Goal: Task Accomplishment & Management: Complete application form

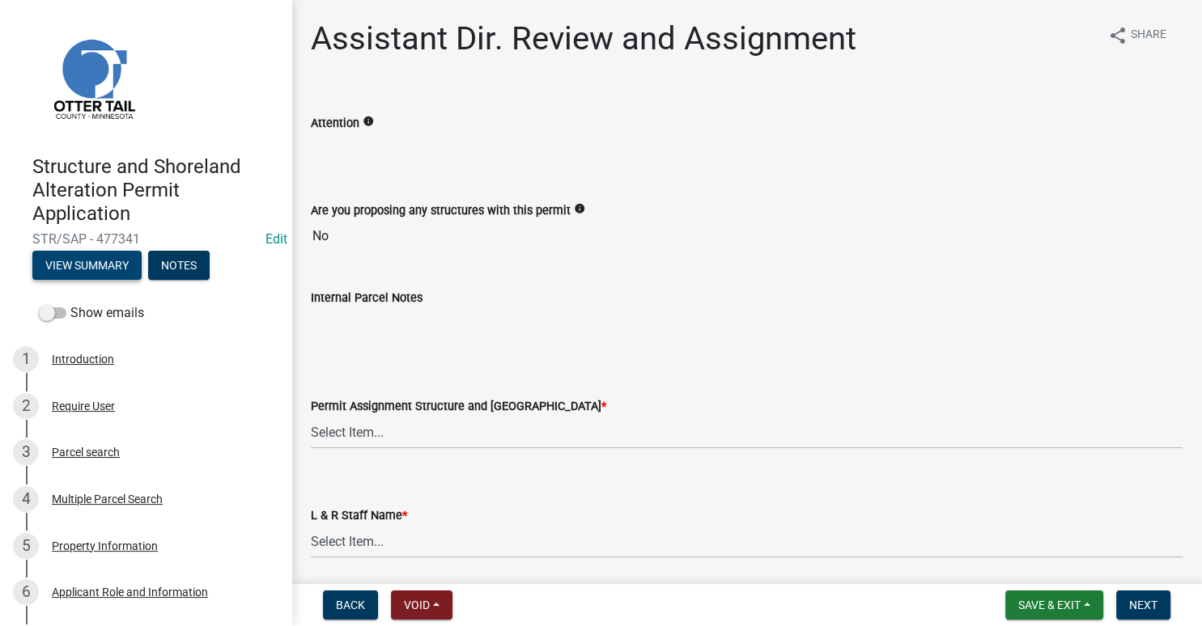
click at [70, 270] on button "View Summary" at bounding box center [86, 265] width 109 height 29
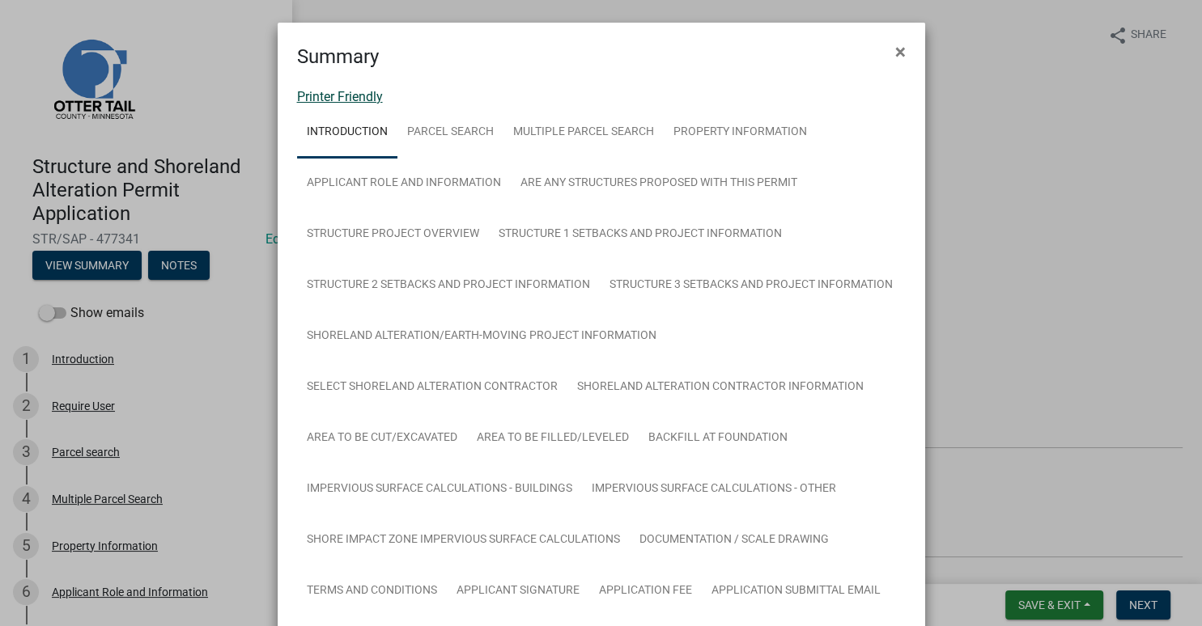
click at [308, 96] on link "Printer Friendly" at bounding box center [340, 96] width 86 height 15
click at [898, 53] on span "×" at bounding box center [900, 51] width 11 height 23
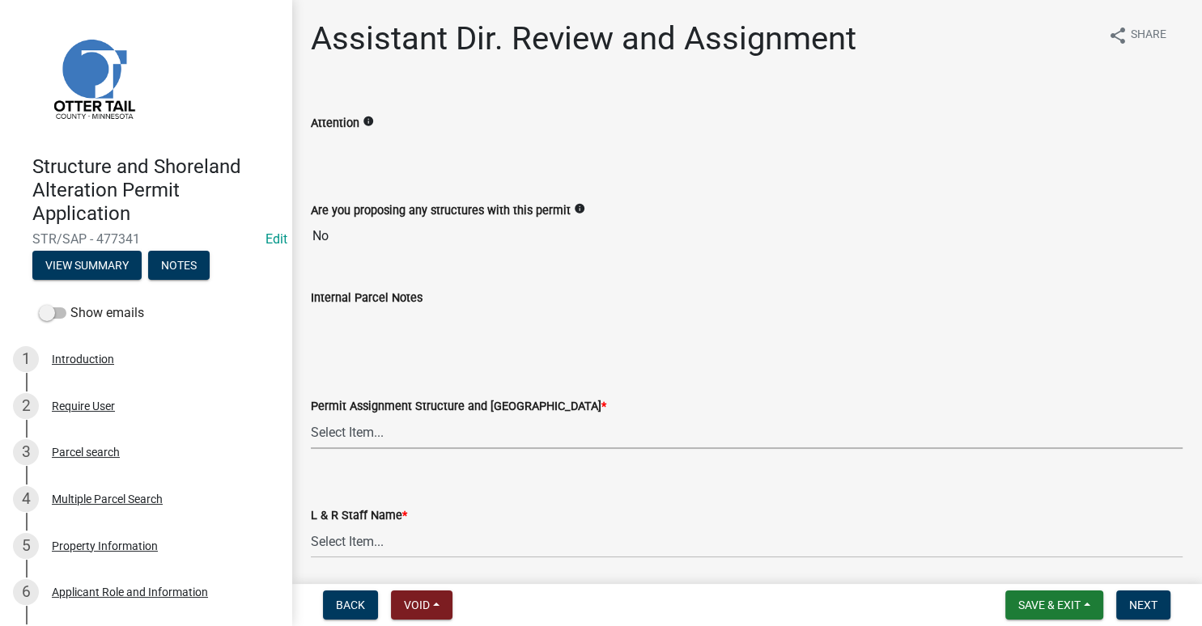
click at [311, 416] on select "Select Item... [PERSON_NAME] ([EMAIL_ADDRESS][DOMAIN_NAME]) [PERSON_NAME] ([EMA…" at bounding box center [747, 432] width 872 height 33
click option "[PERSON_NAME] ([EMAIL_ADDRESS][DOMAIN_NAME])" at bounding box center [0, 0] width 0 height 0
select select "989828fc-18e1-4803-8552-4d2c3470160b"
click at [311, 525] on select "Select Item... [PERSON_NAME] [PERSON_NAME] [PERSON_NAME] [PERSON_NAME] [PERSON_…" at bounding box center [747, 541] width 872 height 33
click option "[PERSON_NAME]" at bounding box center [0, 0] width 0 height 0
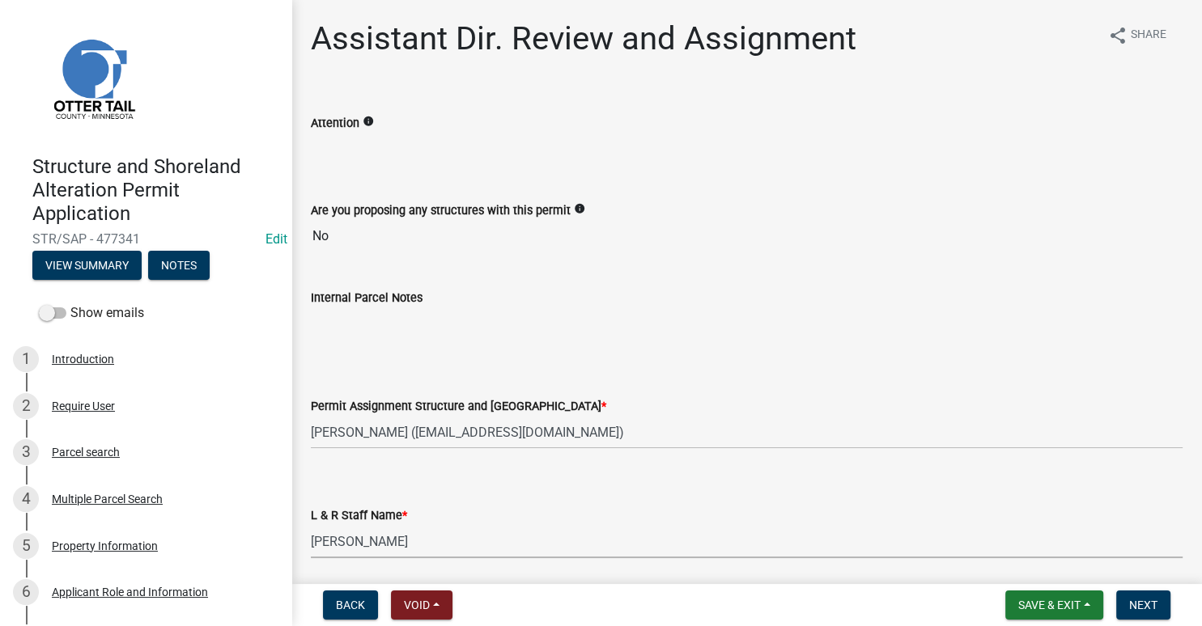
select select "f66be788-4dd6-459d-a9ec-6d83f4dfb709"
click at [1135, 611] on span "Next" at bounding box center [1143, 605] width 28 height 13
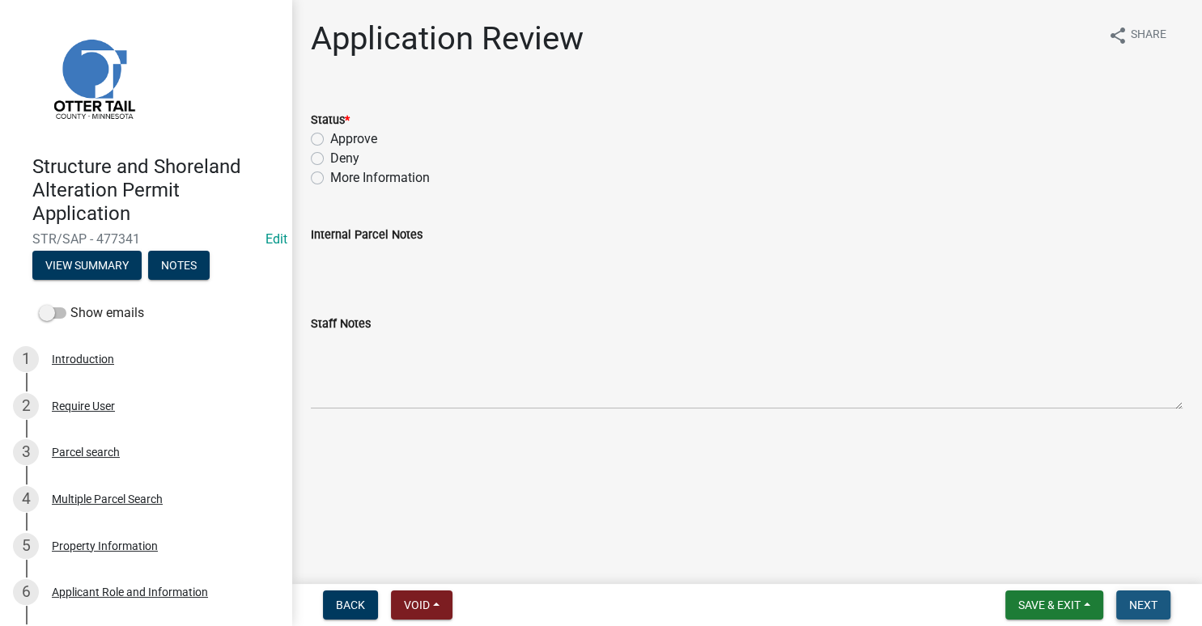
click at [1137, 609] on span "Next" at bounding box center [1143, 605] width 28 height 13
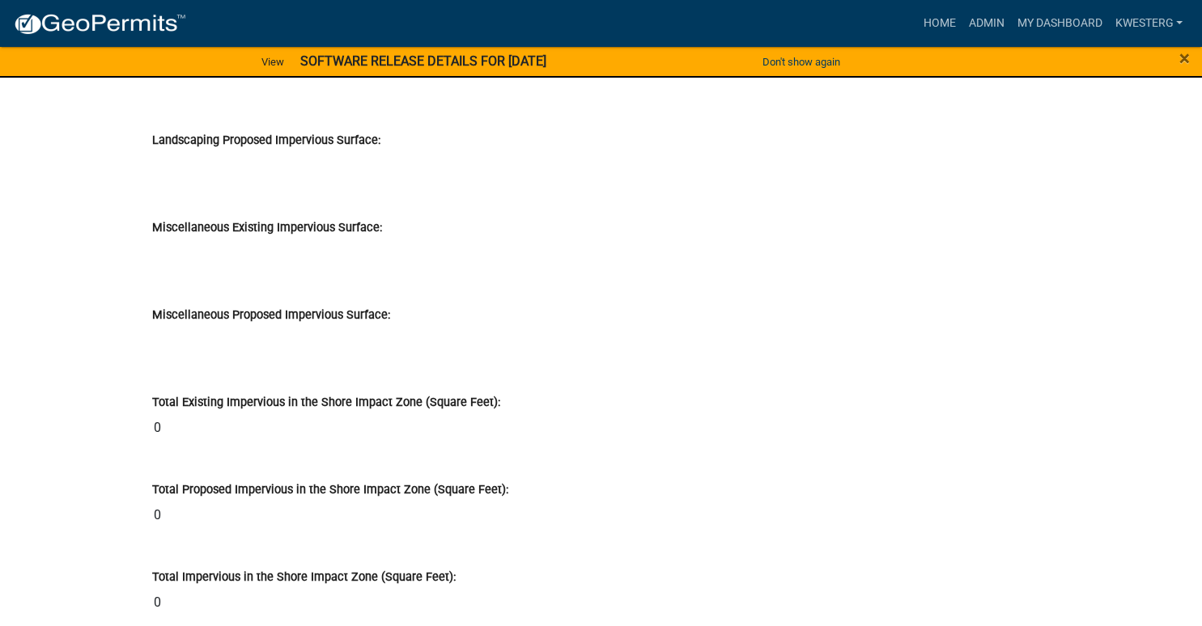
scroll to position [18097, 0]
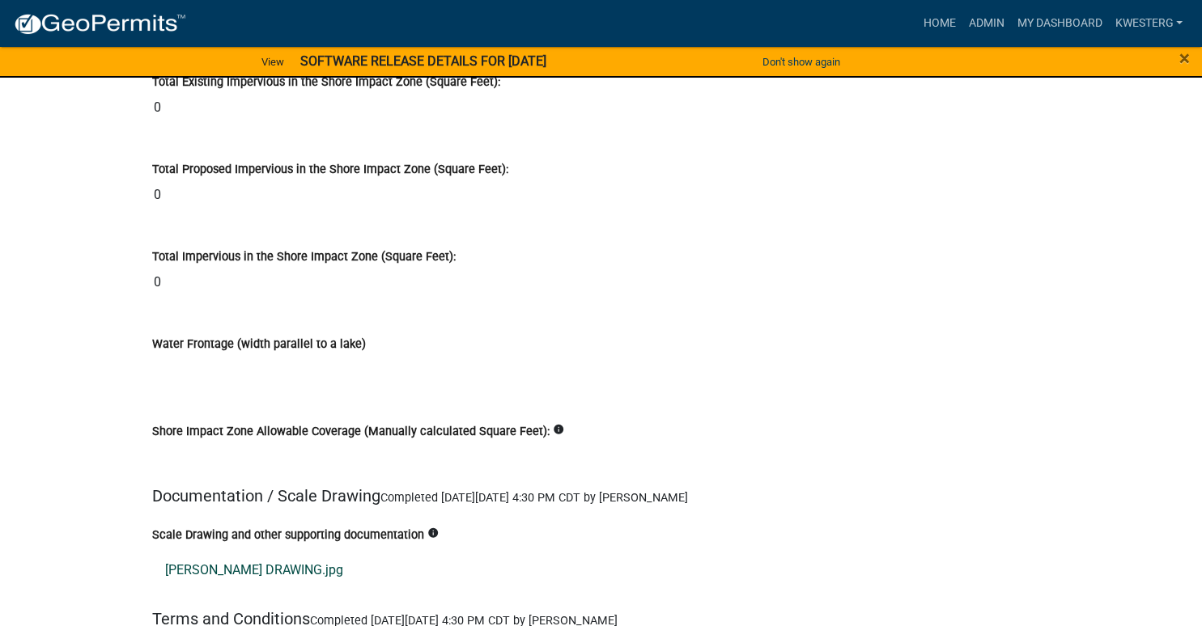
click at [235, 551] on link "ARVIDSON DRAWING.jpg" at bounding box center [601, 570] width 898 height 39
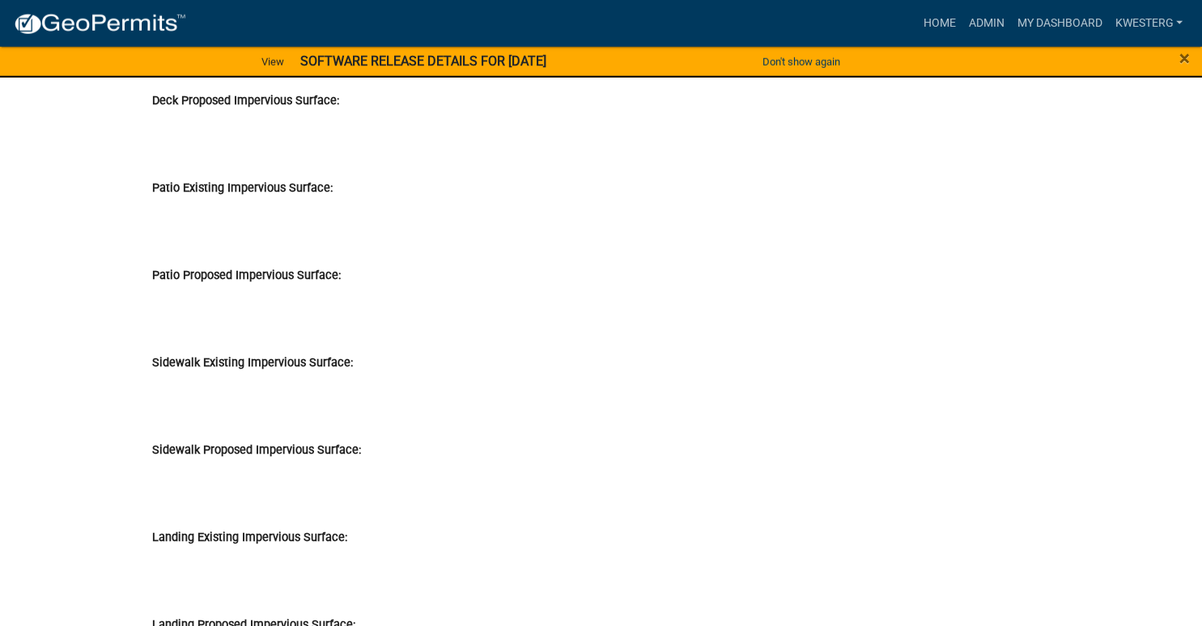
scroll to position [16239, 0]
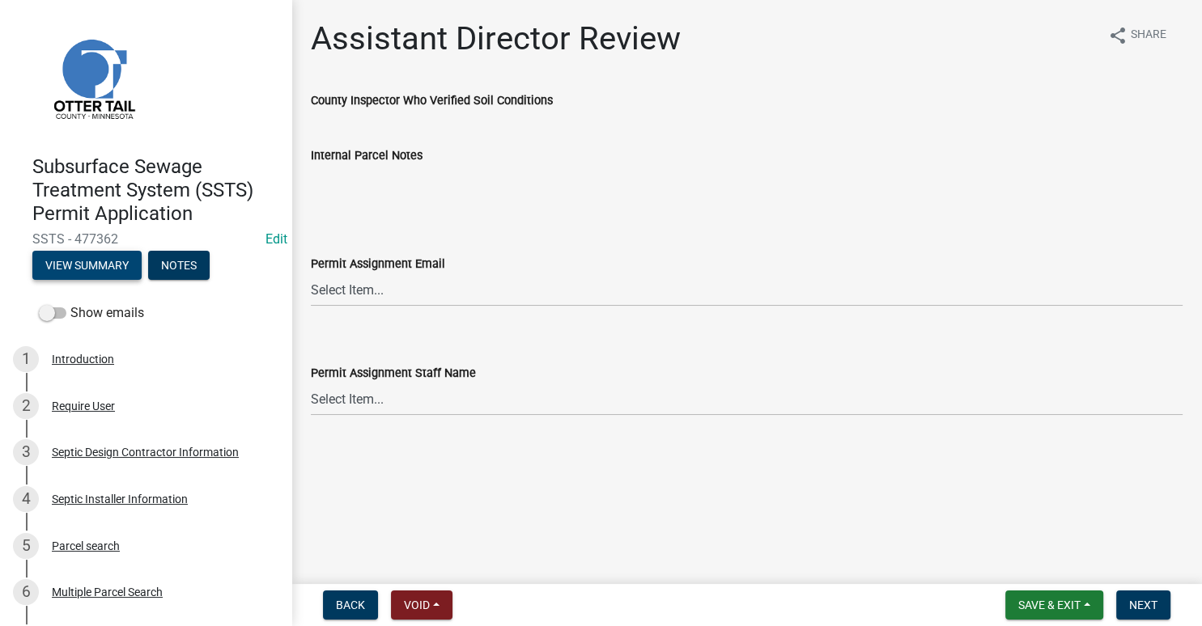
click at [79, 269] on button "View Summary" at bounding box center [86, 265] width 109 height 29
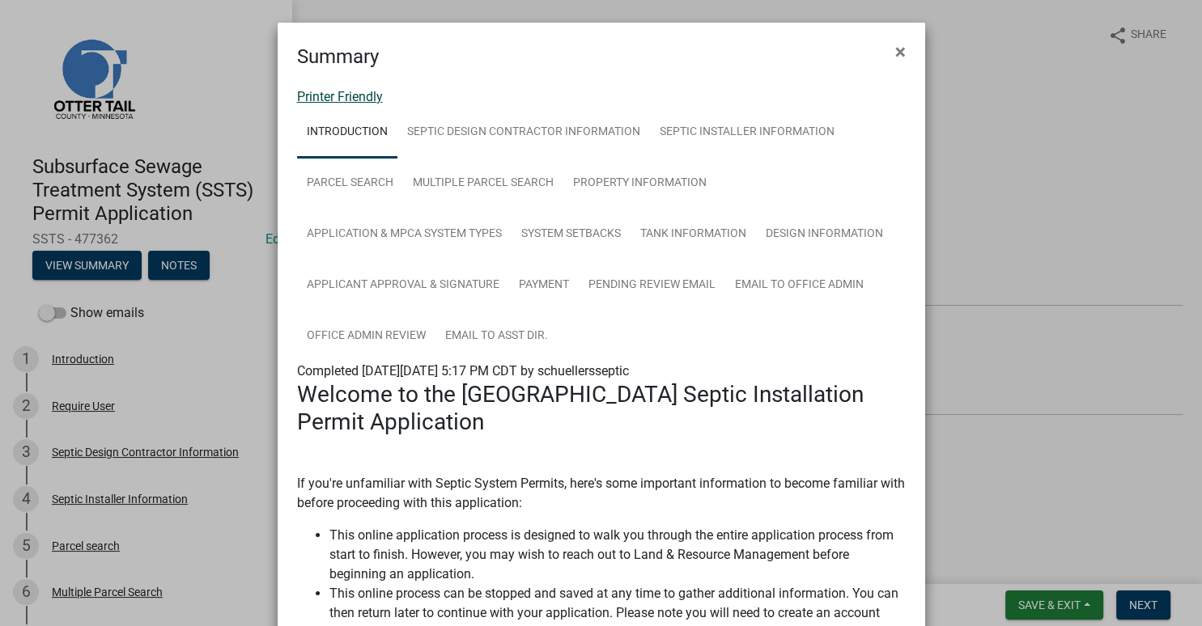
click at [329, 93] on link "Printer Friendly" at bounding box center [340, 96] width 86 height 15
click at [903, 49] on span "×" at bounding box center [900, 51] width 11 height 23
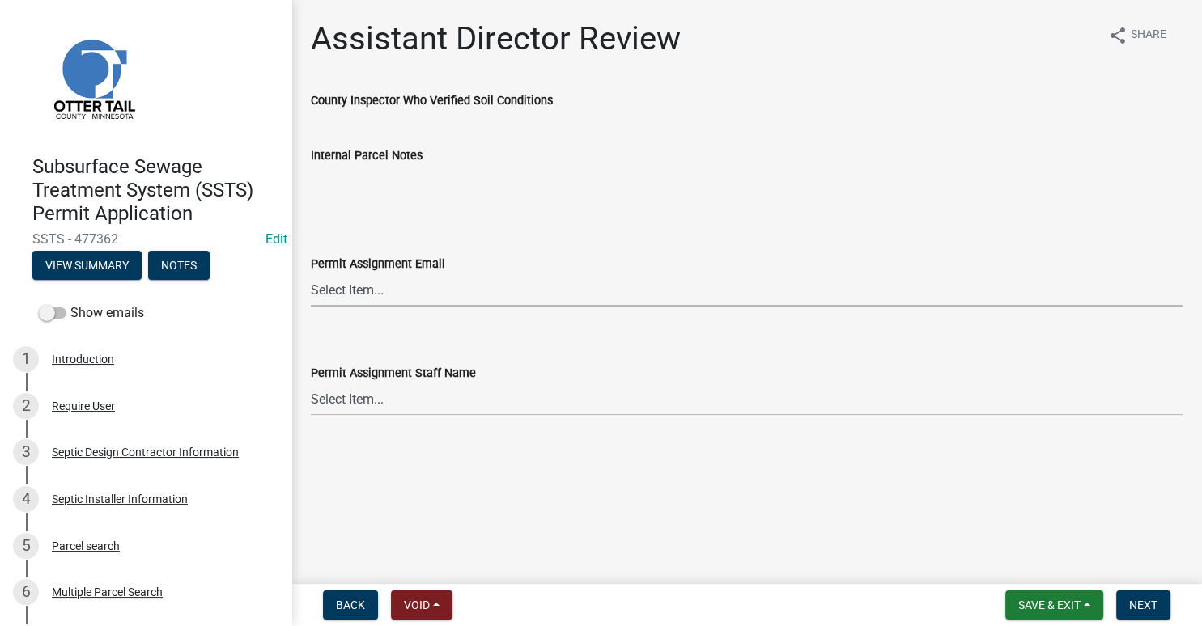
click at [311, 274] on select "Select Item... [PERSON_NAME] ([EMAIL_ADDRESS][DOMAIN_NAME]) [PERSON_NAME] ([EMA…" at bounding box center [747, 290] width 872 height 33
click option "[PERSON_NAME] ([EMAIL_ADDRESS][DOMAIN_NAME])" at bounding box center [0, 0] width 0 height 0
select select "6b95c9b4-5b94-4d6a-a2c9-ae9db59a969e"
click at [311, 383] on select "Select Item... [PERSON_NAME] [PERSON_NAME] [PERSON_NAME] [PERSON_NAME] [PERSON_…" at bounding box center [747, 399] width 872 height 33
click option "[PERSON_NAME]" at bounding box center [0, 0] width 0 height 0
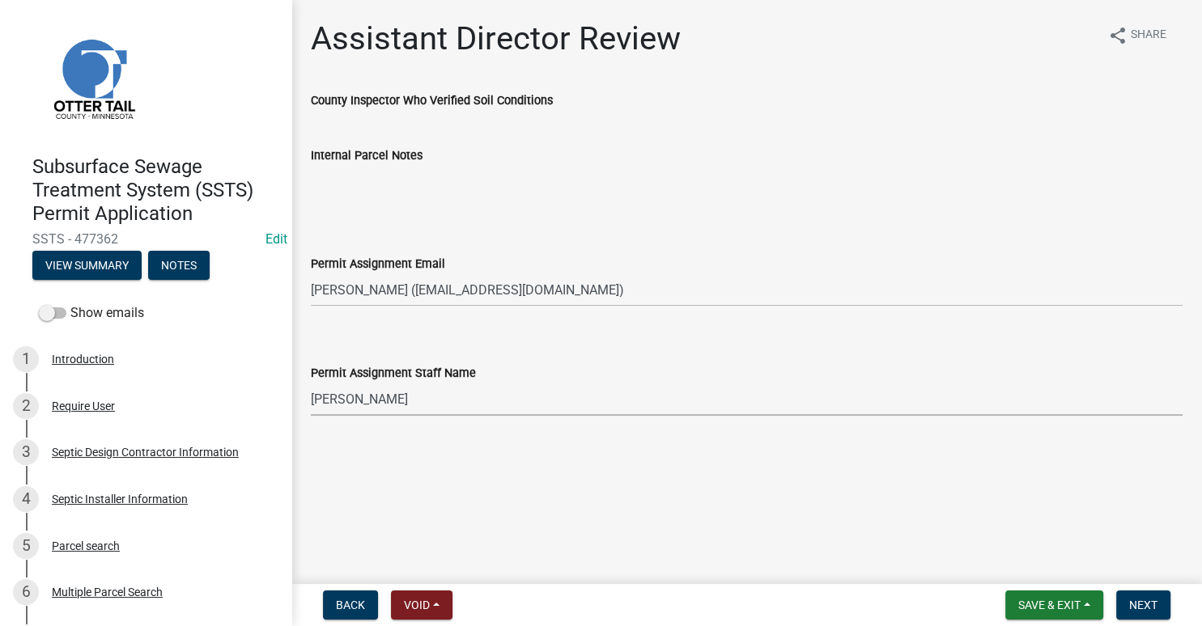
select select "b4c12476-3918-4c31-b34d-126d47b866fd"
click at [1138, 605] on span "Next" at bounding box center [1143, 605] width 28 height 13
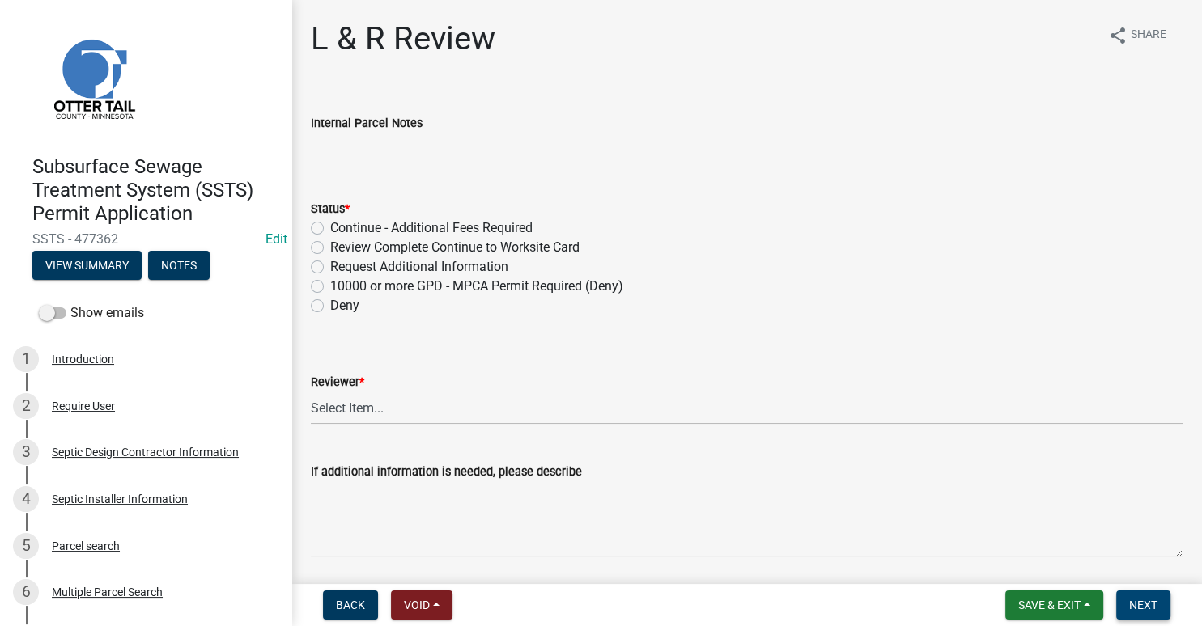
drag, startPoint x: 1142, startPoint y: 607, endPoint x: 1109, endPoint y: 548, distance: 67.8
click at [1142, 608] on span "Next" at bounding box center [1143, 605] width 28 height 13
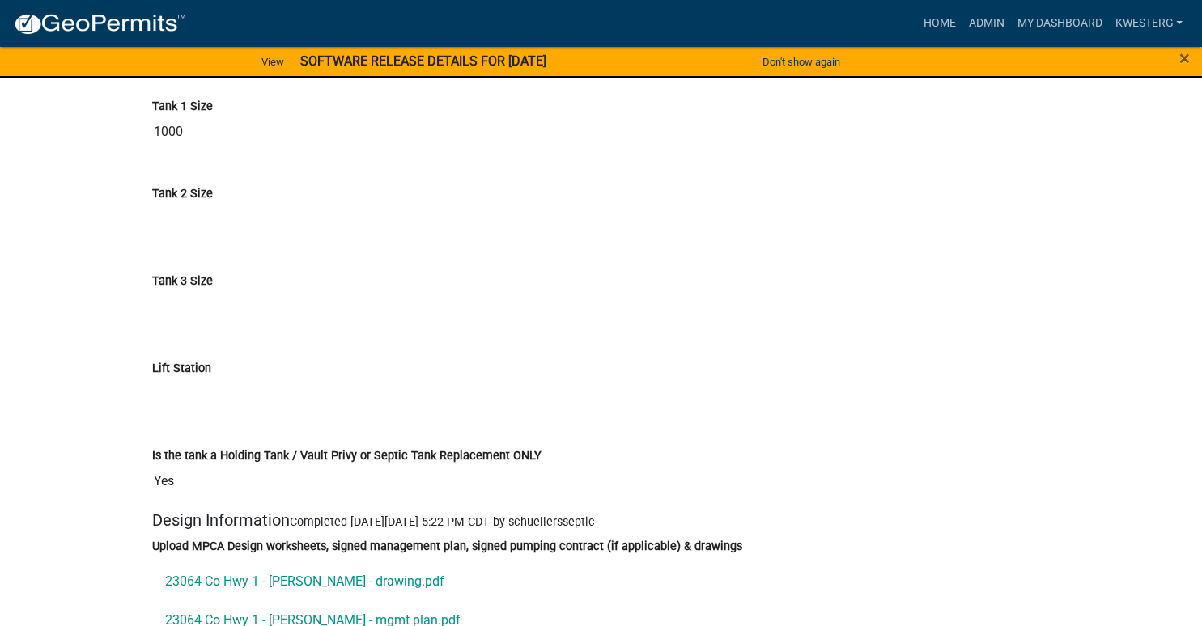
scroll to position [5277, 0]
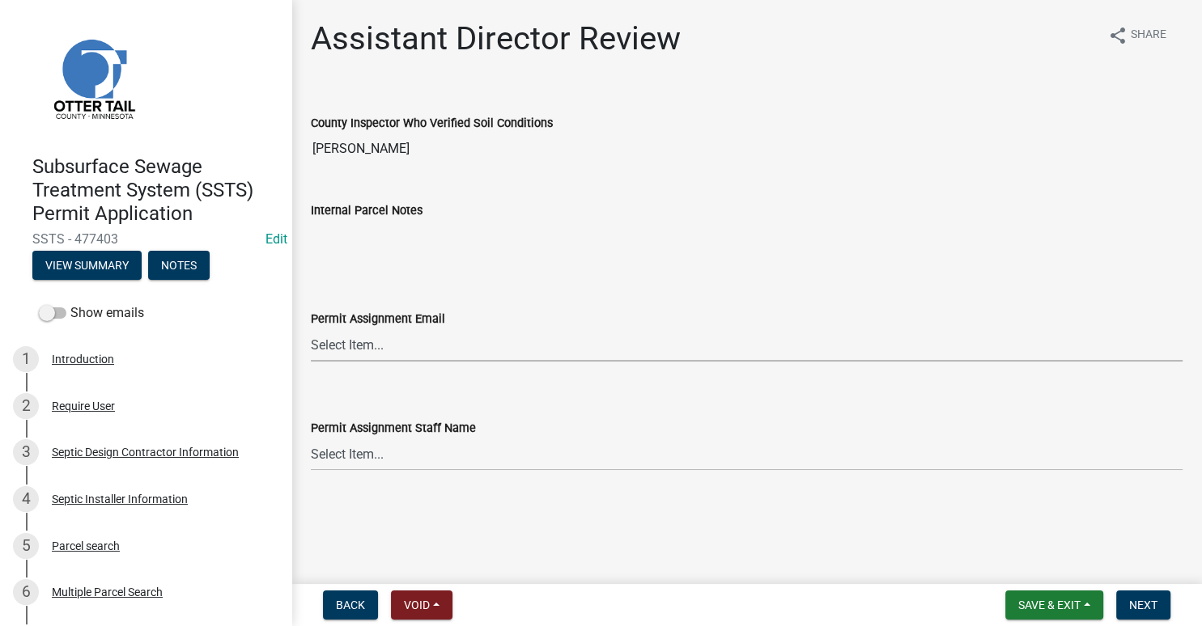
click at [311, 329] on select "Select Item... Alexis Newark (anewark@ottertailcounty.gov) Amy Busko (abusko@ot…" at bounding box center [747, 345] width 872 height 33
click option "Alexis Newark (anewark@ottertailcounty.gov)" at bounding box center [0, 0] width 0 height 0
select select "46a67eee-2c7d-4579-9973-15a8b9f9d8c4"
click at [311, 438] on select "Select Item... Alexis Newark Amy Busko Andrea Perales Brittany Tollefson Christ…" at bounding box center [747, 454] width 872 height 33
click option "Alexis Newark" at bounding box center [0, 0] width 0 height 0
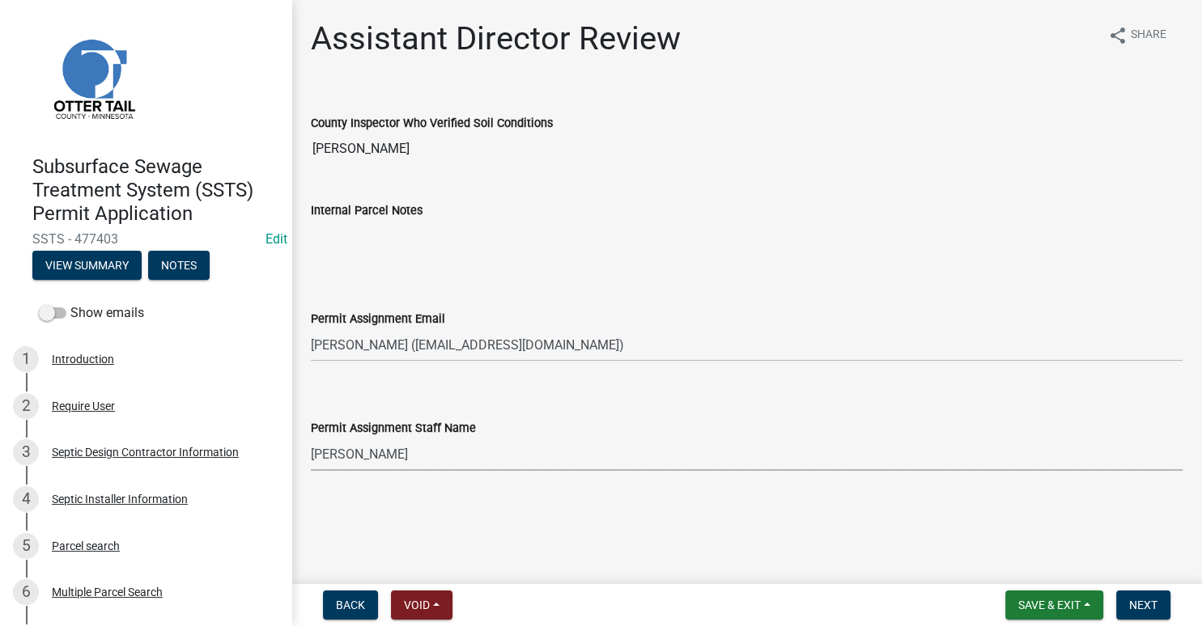
select select "f6a741f6-6d10-4601-9562-2e8ce244b7e0"
click at [1140, 609] on span "Next" at bounding box center [1143, 605] width 28 height 13
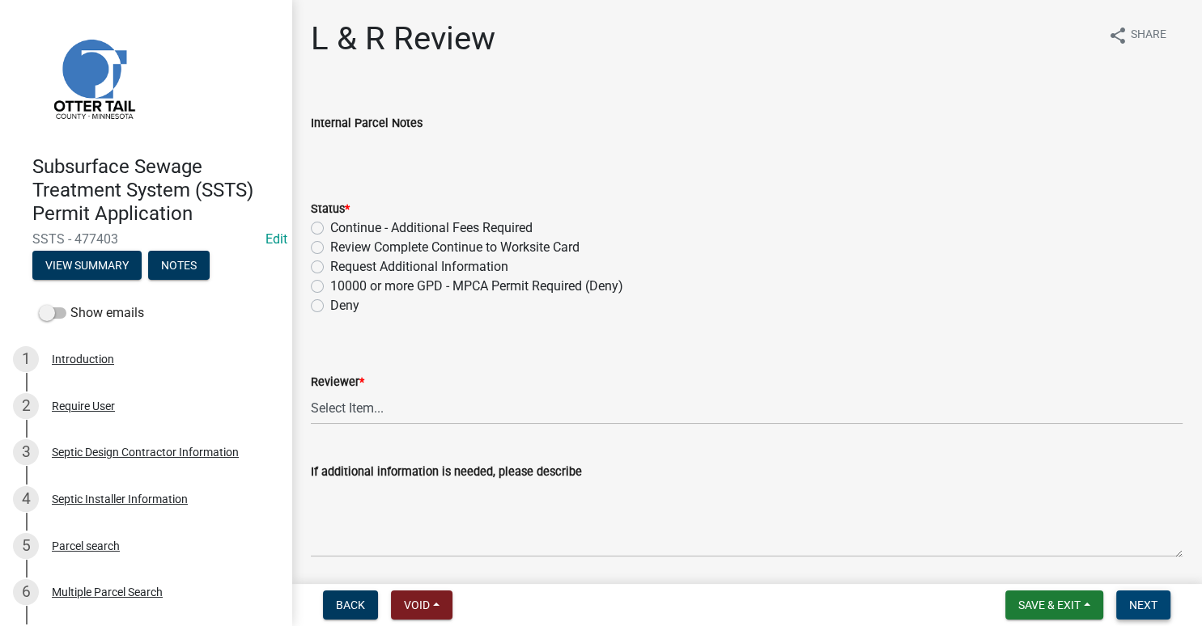
click at [1131, 602] on span "Next" at bounding box center [1143, 605] width 28 height 13
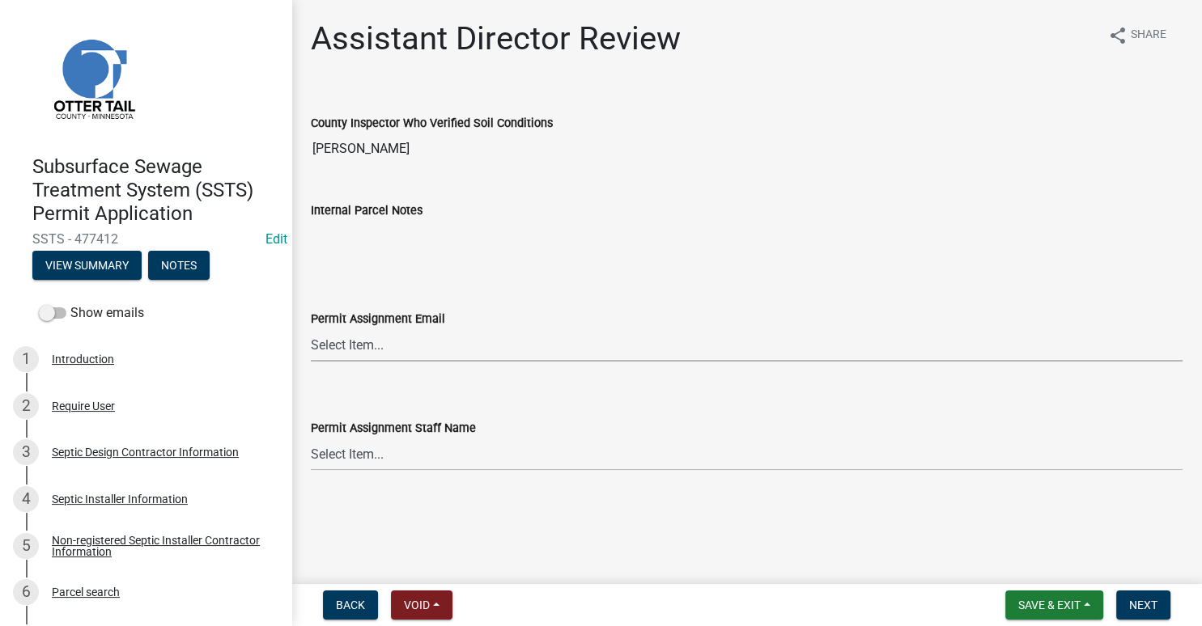
click at [311, 329] on select "Select Item... [PERSON_NAME] ([EMAIL_ADDRESS][DOMAIN_NAME]) [PERSON_NAME] ([EMA…" at bounding box center [747, 345] width 872 height 33
click option "[PERSON_NAME] ([EMAIL_ADDRESS][DOMAIN_NAME])" at bounding box center [0, 0] width 0 height 0
select select "46a67eee-2c7d-4579-9973-15a8b9f9d8c4"
click at [311, 438] on select "Select Item... [PERSON_NAME] [PERSON_NAME] [PERSON_NAME] [PERSON_NAME] [PERSON_…" at bounding box center [747, 454] width 872 height 33
click option "[PERSON_NAME]" at bounding box center [0, 0] width 0 height 0
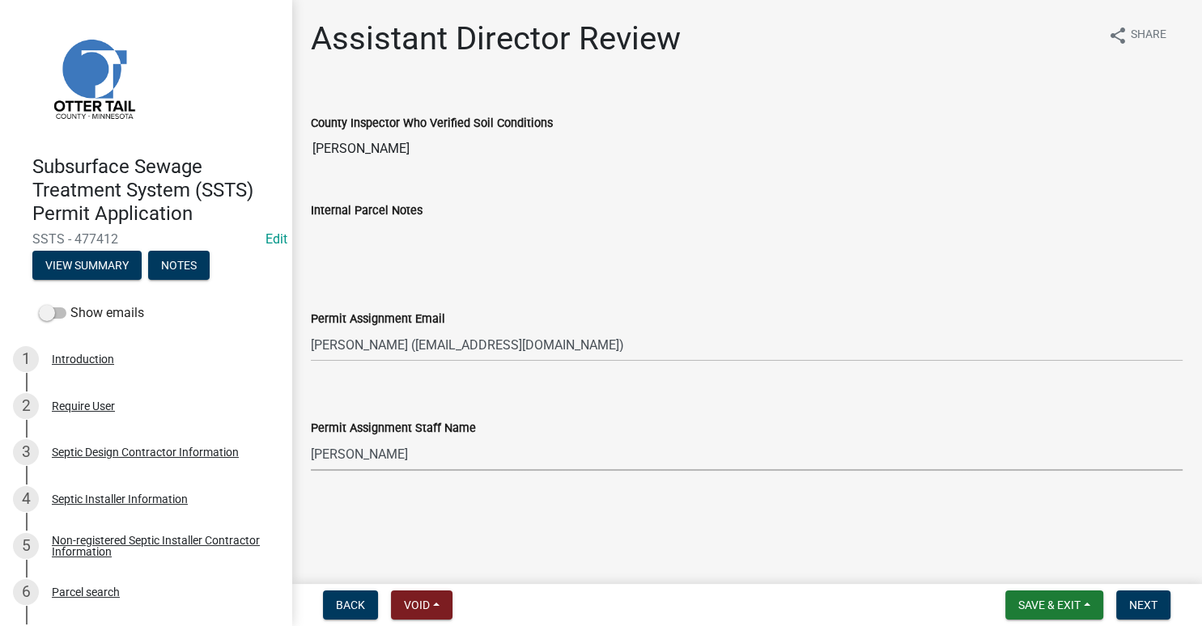
select select "f6a741f6-6d10-4601-9562-2e8ce244b7e0"
click at [1144, 601] on span "Next" at bounding box center [1143, 605] width 28 height 13
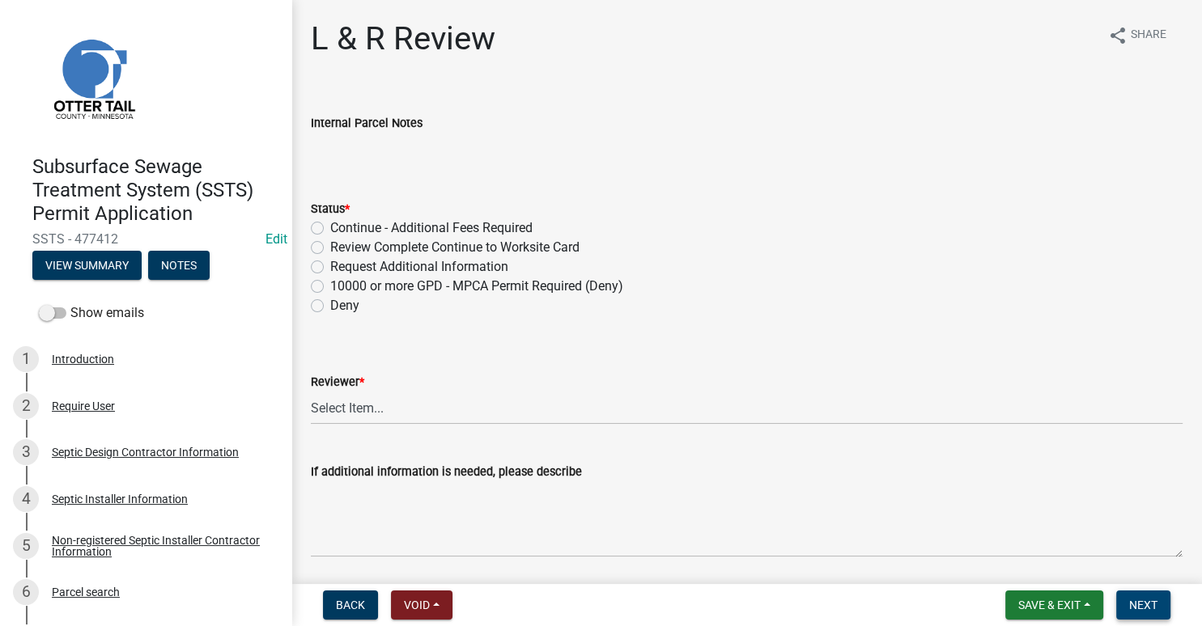
click at [1144, 597] on button "Next" at bounding box center [1143, 605] width 54 height 29
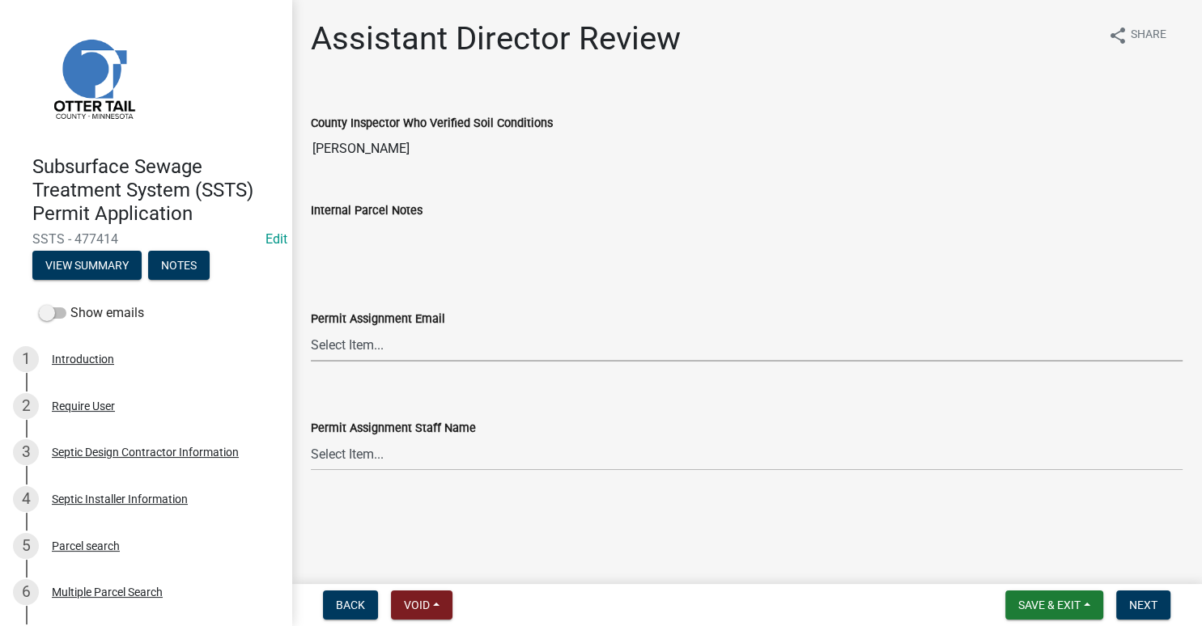
click at [311, 329] on select "Select Item... [PERSON_NAME] ([EMAIL_ADDRESS][DOMAIN_NAME]) [PERSON_NAME] ([EMA…" at bounding box center [747, 345] width 872 height 33
click option "[PERSON_NAME] ([EMAIL_ADDRESS][DOMAIN_NAME])" at bounding box center [0, 0] width 0 height 0
select select "541addf4-52df-4608-91ce-bf29f574816c"
click at [311, 438] on select "Select Item... [PERSON_NAME] [PERSON_NAME] [PERSON_NAME] [PERSON_NAME] [PERSON_…" at bounding box center [747, 454] width 872 height 33
click option "[PERSON_NAME]" at bounding box center [0, 0] width 0 height 0
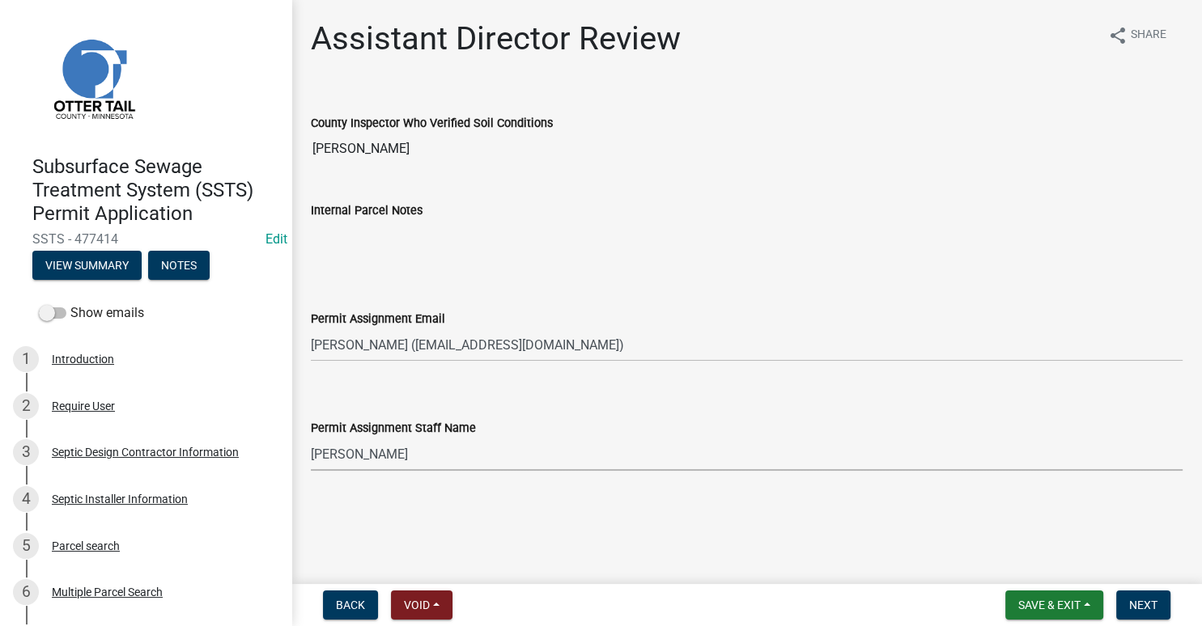
select select "55b171dc-ec57-498b-8d80-4b55e0b91b84"
click at [1140, 613] on button "Next" at bounding box center [1143, 605] width 54 height 29
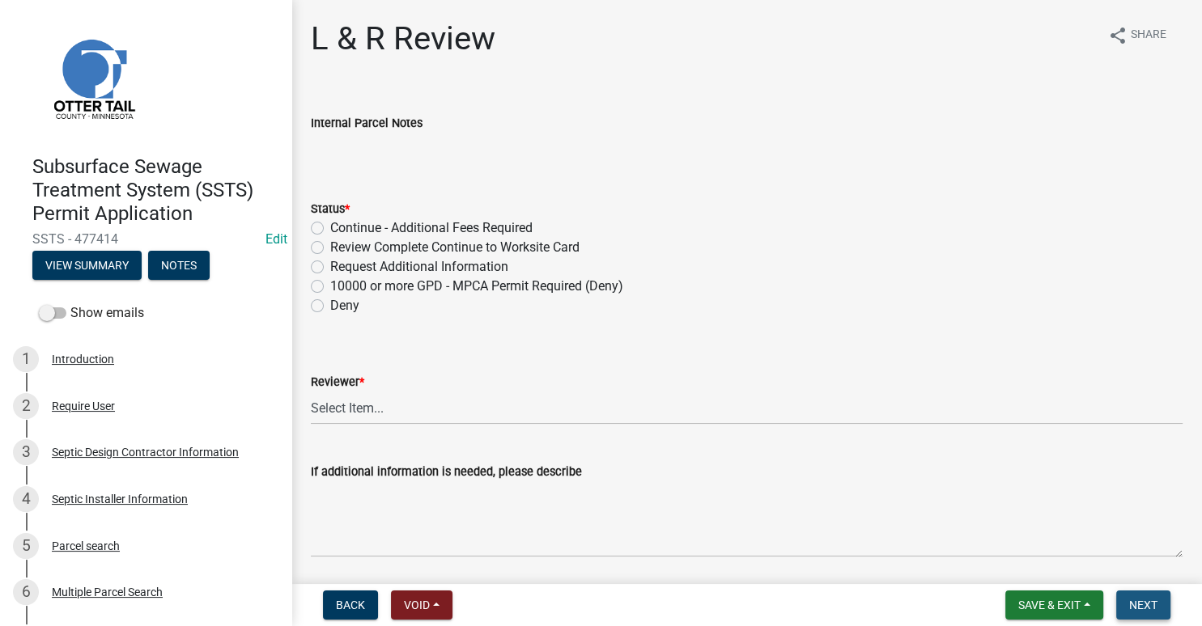
drag, startPoint x: 1161, startPoint y: 602, endPoint x: 1131, endPoint y: 540, distance: 69.5
click at [1161, 603] on button "Next" at bounding box center [1143, 605] width 54 height 29
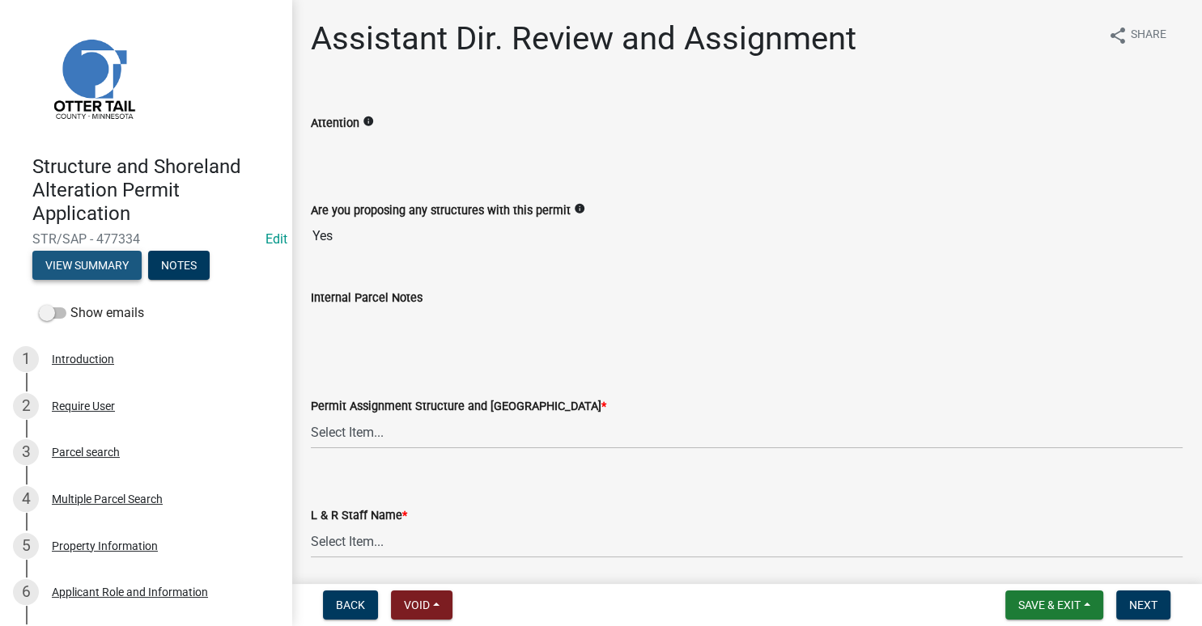
click at [115, 265] on button "View Summary" at bounding box center [86, 265] width 109 height 29
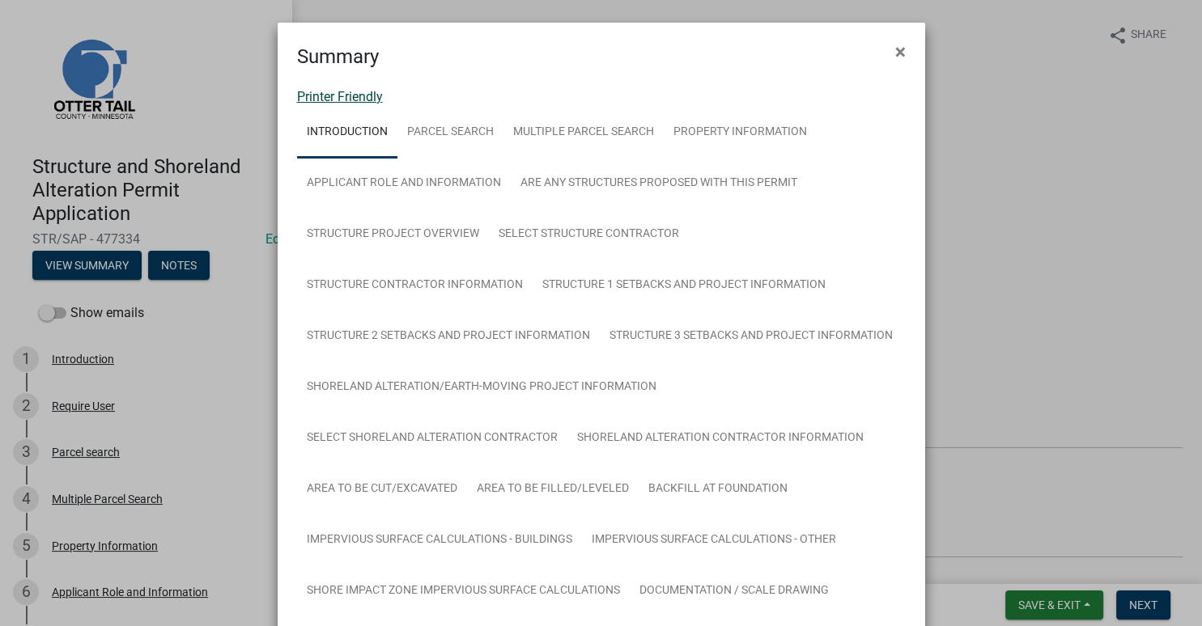
click at [335, 98] on link "Printer Friendly" at bounding box center [340, 96] width 86 height 15
drag, startPoint x: 902, startPoint y: 47, endPoint x: 894, endPoint y: 57, distance: 12.1
click at [902, 48] on span "×" at bounding box center [900, 51] width 11 height 23
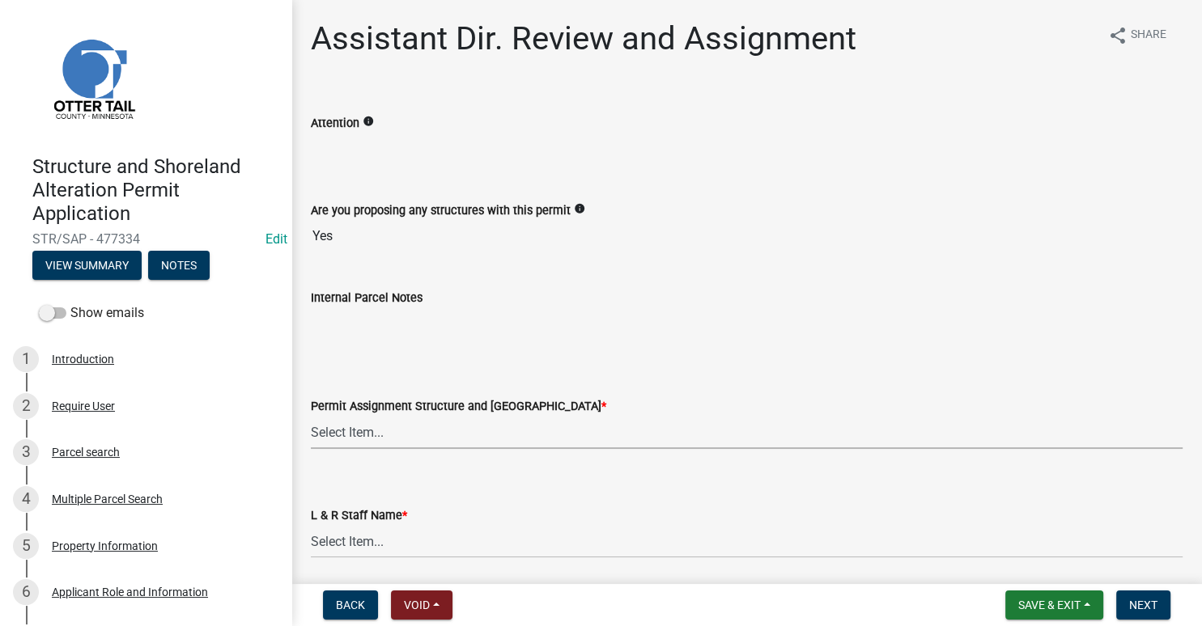
click at [311, 416] on select "Select Item... [PERSON_NAME] ([EMAIL_ADDRESS][DOMAIN_NAME]) [PERSON_NAME] ([EMA…" at bounding box center [747, 432] width 872 height 33
click option "[PERSON_NAME] ([EMAIL_ADDRESS][DOMAIN_NAME])" at bounding box center [0, 0] width 0 height 0
select select "59604e5d-1b2c-4ad9-afb6-8cdca293e639"
click at [311, 525] on select "Select Item... [PERSON_NAME] [PERSON_NAME] [PERSON_NAME] [PERSON_NAME] [PERSON_…" at bounding box center [747, 541] width 872 height 33
click option "[PERSON_NAME]" at bounding box center [0, 0] width 0 height 0
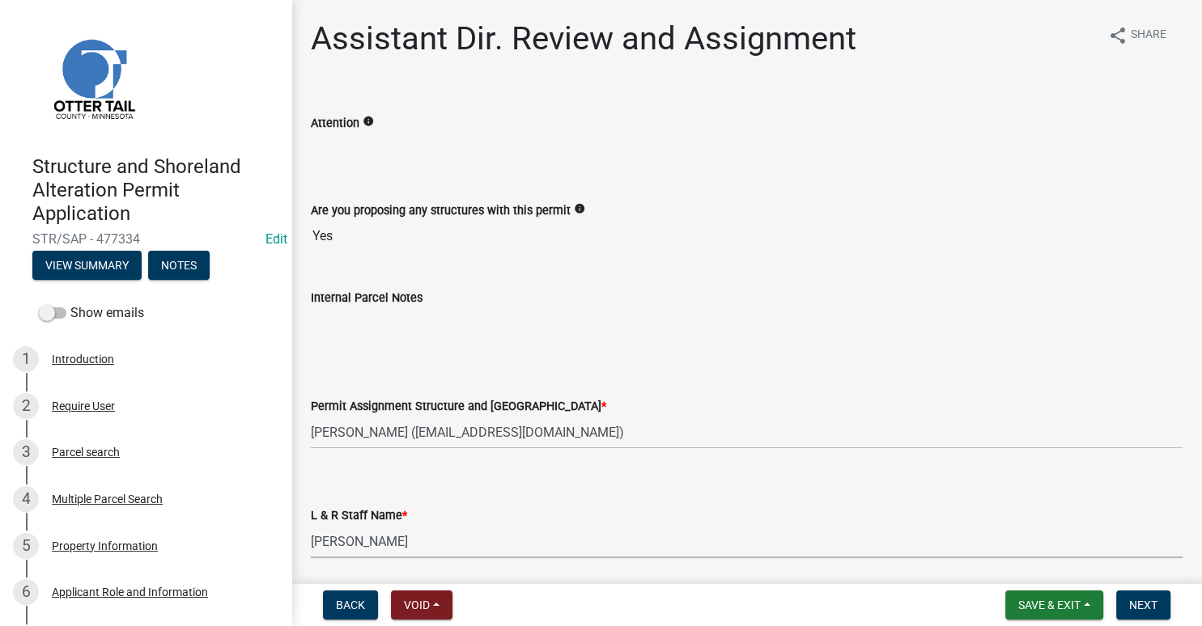
select select "190fd4c8-42ef-492b-a4a0-a0213555944c"
click at [1147, 604] on span "Next" at bounding box center [1143, 605] width 28 height 13
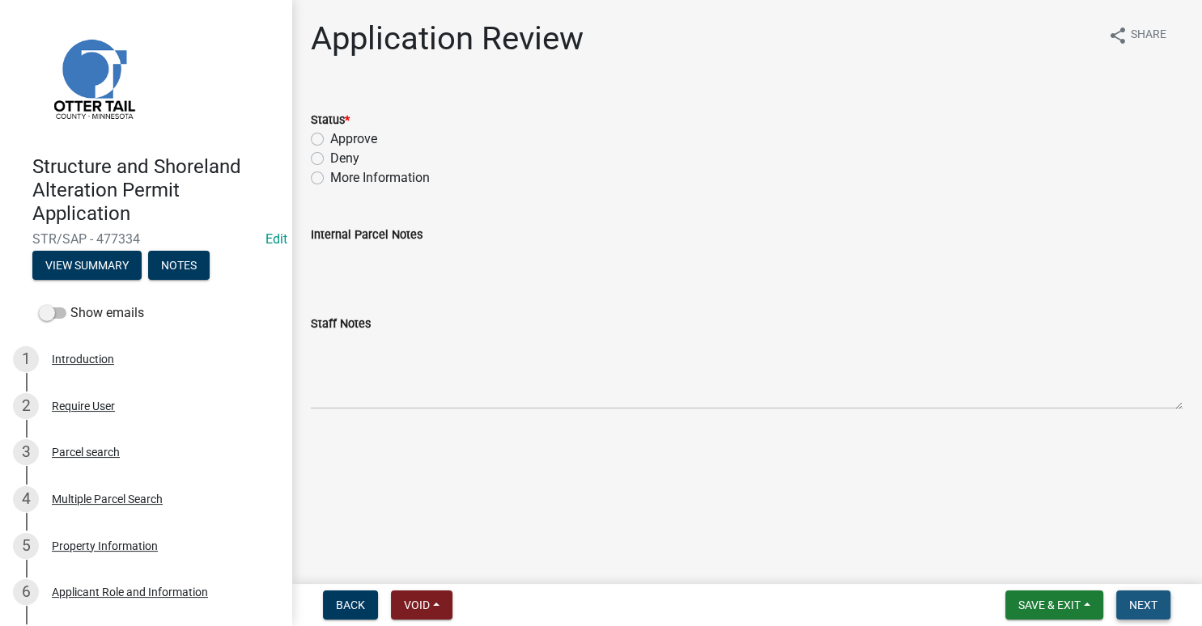
click at [1143, 605] on span "Next" at bounding box center [1143, 605] width 28 height 13
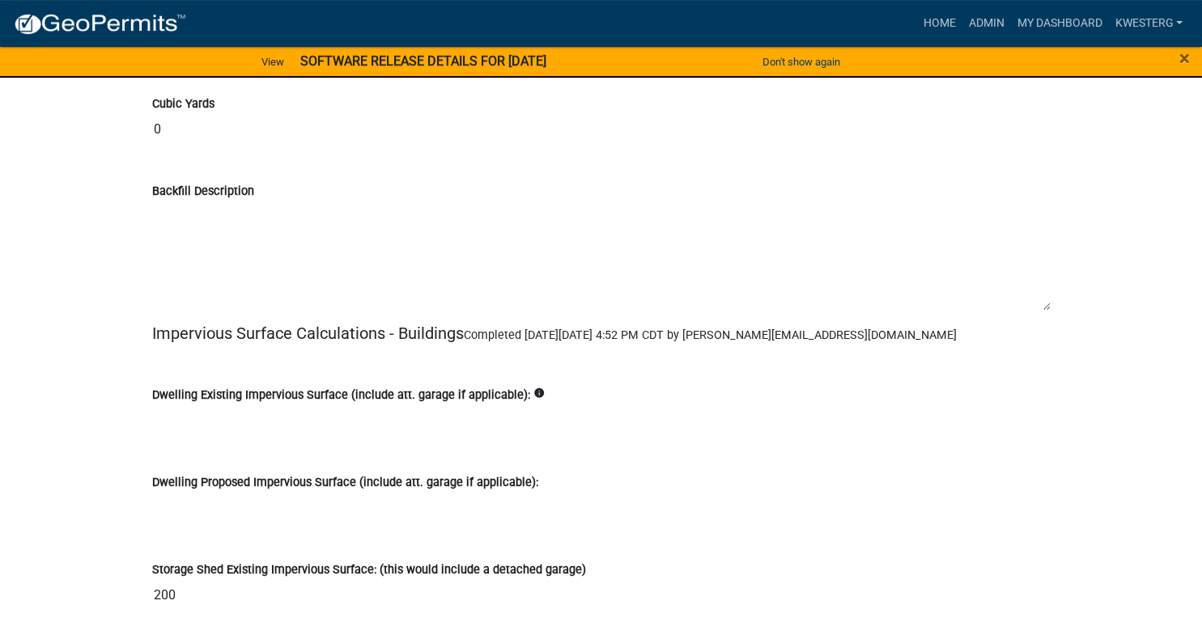
scroll to position [13141, 0]
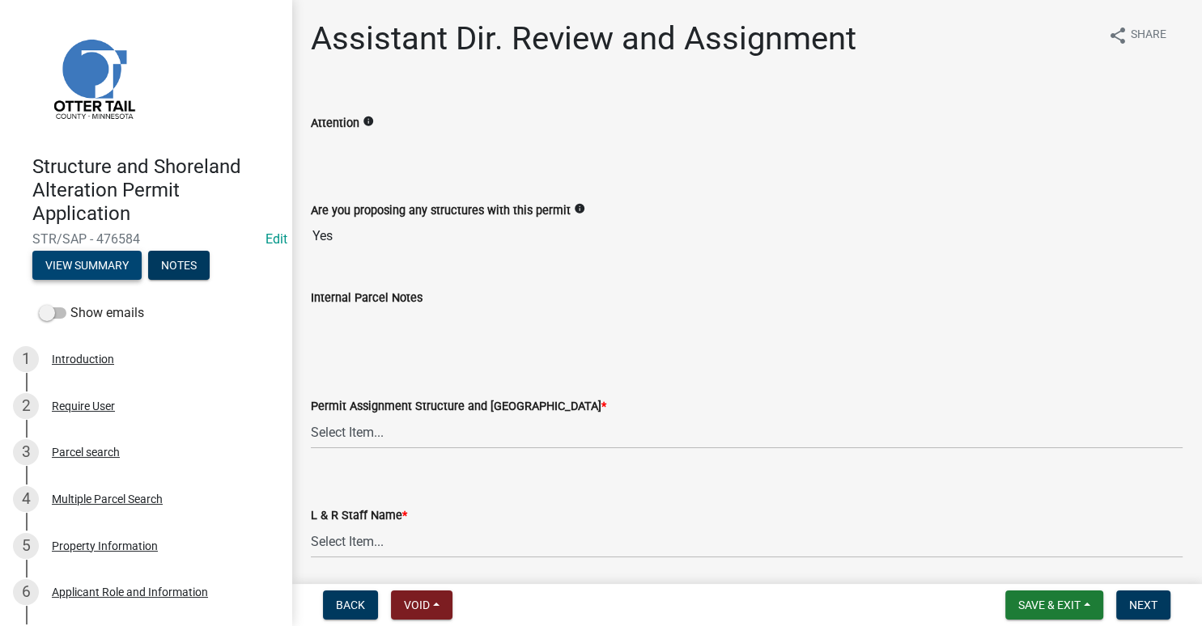
click at [105, 265] on button "View Summary" at bounding box center [86, 265] width 109 height 29
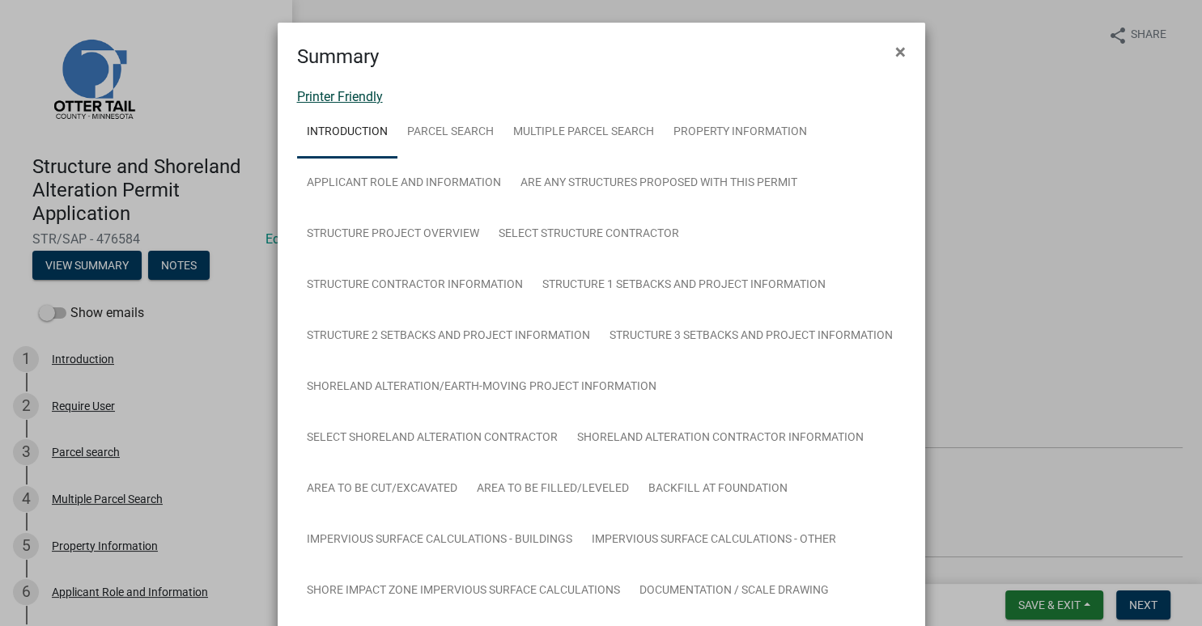
click at [317, 100] on link "Printer Friendly" at bounding box center [340, 96] width 86 height 15
click at [902, 51] on span "×" at bounding box center [900, 51] width 11 height 23
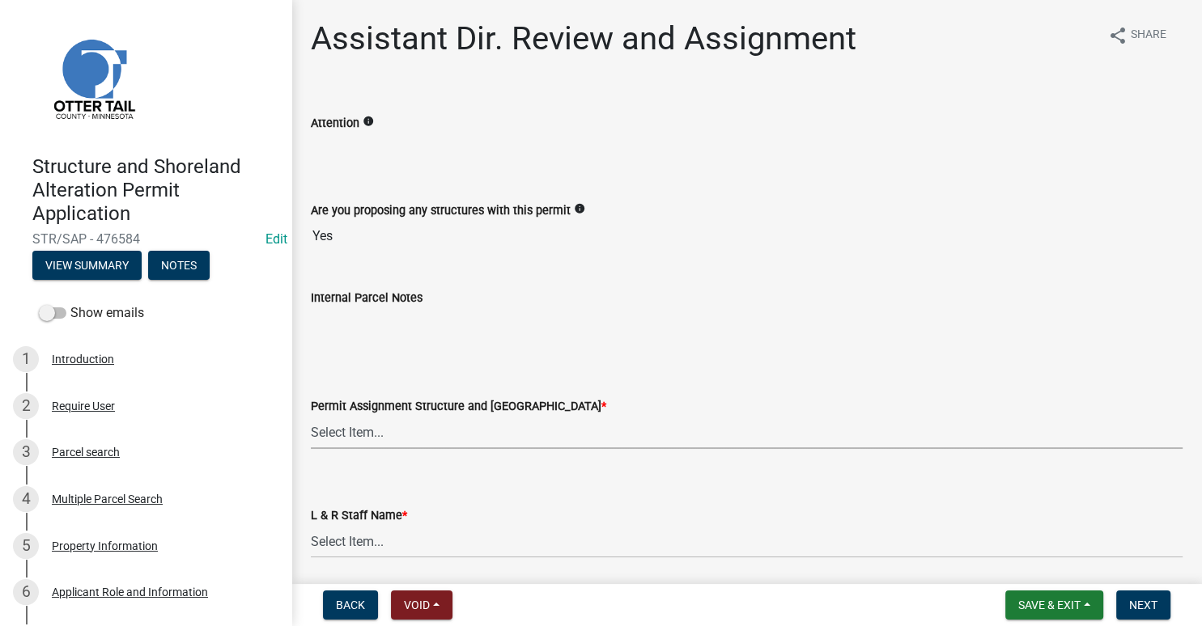
click at [311, 416] on select "Select Item... [PERSON_NAME] ([EMAIL_ADDRESS][DOMAIN_NAME]) [PERSON_NAME] ([EMA…" at bounding box center [747, 432] width 872 height 33
click option "Brittany Tollefson (btollefson@ottertailcounty.gov)" at bounding box center [0, 0] width 0 height 0
select select "541addf4-52df-4608-91ce-bf29f574816c"
click at [311, 525] on select "Select Item... Alexis Newark Amy Busko Andrea Perales Brittany Tollefson Christ…" at bounding box center [747, 541] width 872 height 33
click option "Brittany Tollefson" at bounding box center [0, 0] width 0 height 0
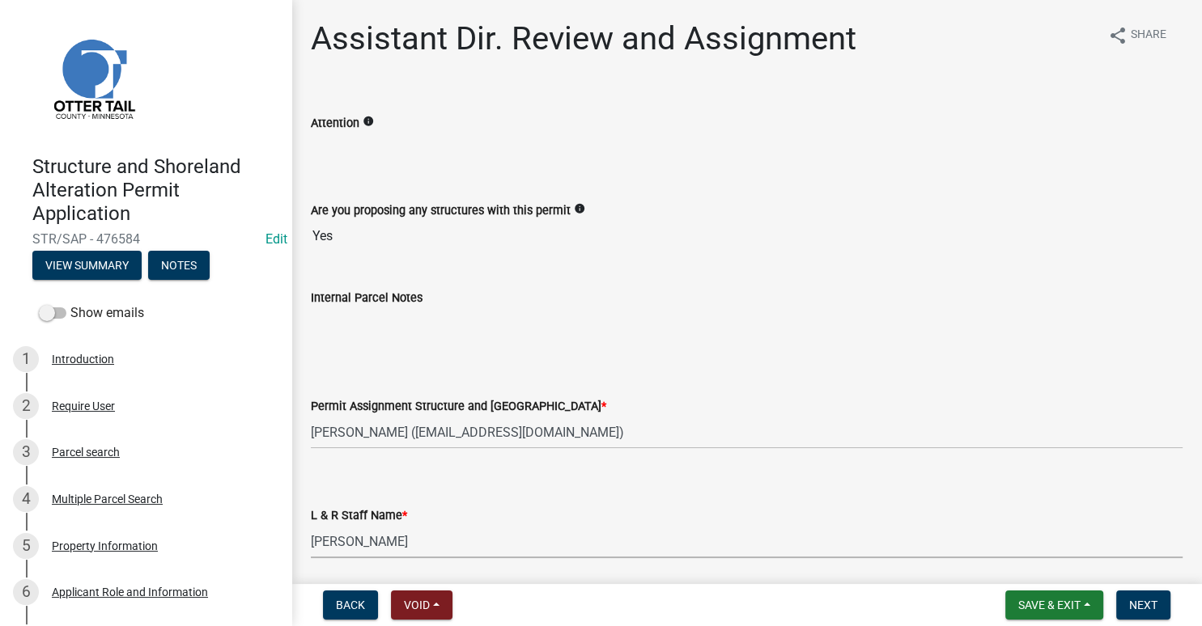
select select "55b171dc-ec57-498b-8d80-4b55e0b91b84"
click at [1142, 606] on span "Next" at bounding box center [1143, 605] width 28 height 13
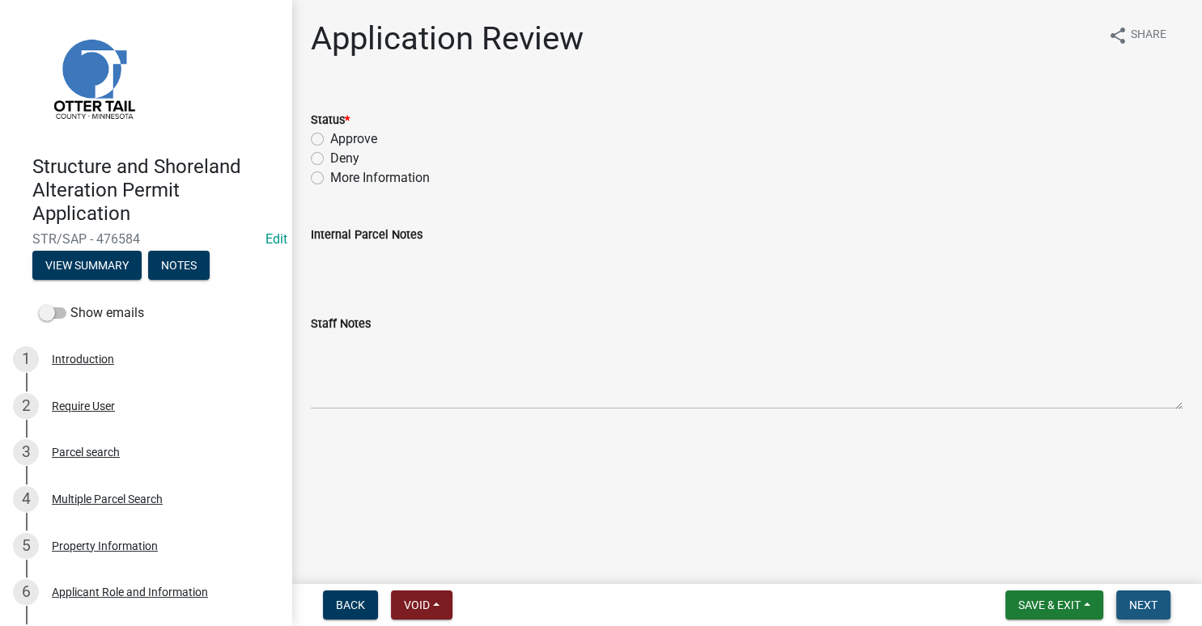
click at [1148, 603] on span "Next" at bounding box center [1143, 605] width 28 height 13
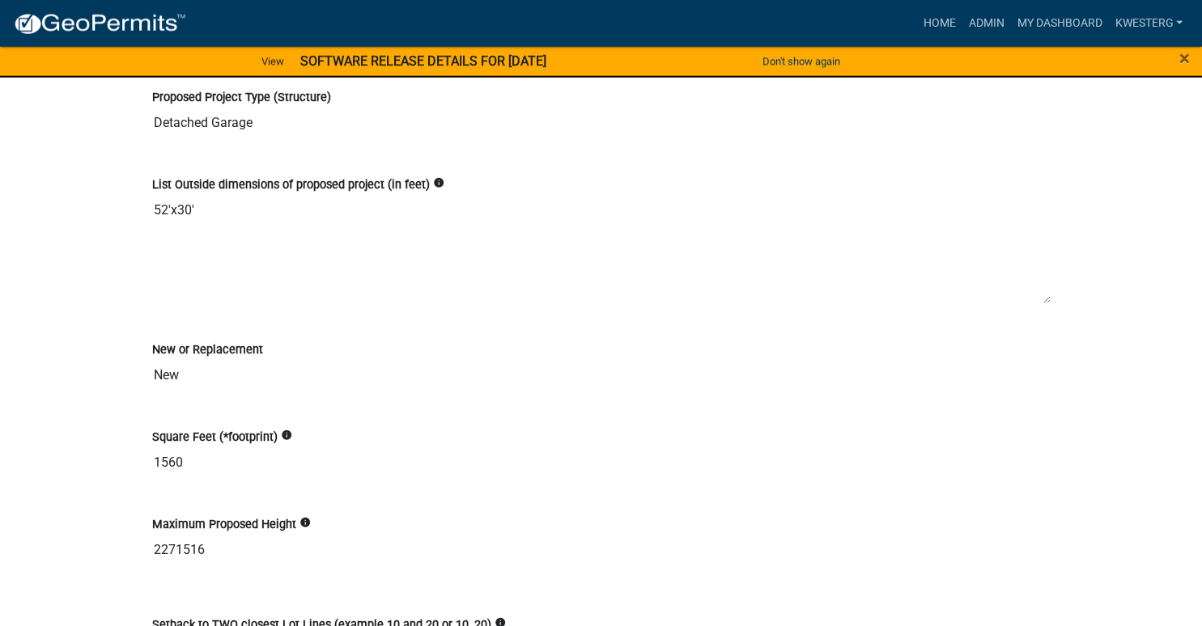
scroll to position [4380, 0]
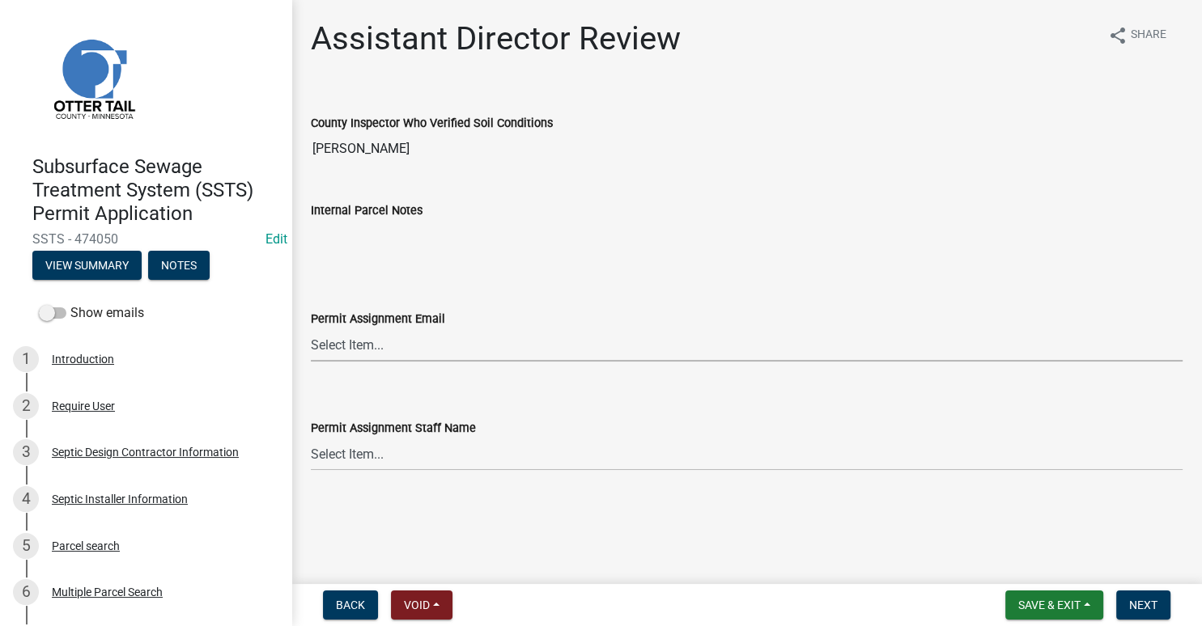
click at [311, 329] on select "Select Item... [PERSON_NAME] ([EMAIL_ADDRESS][DOMAIN_NAME]) [PERSON_NAME] ([EMA…" at bounding box center [747, 345] width 872 height 33
click option "[PERSON_NAME] ([EMAIL_ADDRESS][DOMAIN_NAME])" at bounding box center [0, 0] width 0 height 0
select select "541addf4-52df-4608-91ce-bf29f574816c"
click at [311, 438] on select "Select Item... [PERSON_NAME] [PERSON_NAME] [PERSON_NAME] [PERSON_NAME] [PERSON_…" at bounding box center [747, 454] width 872 height 33
click option "[PERSON_NAME]" at bounding box center [0, 0] width 0 height 0
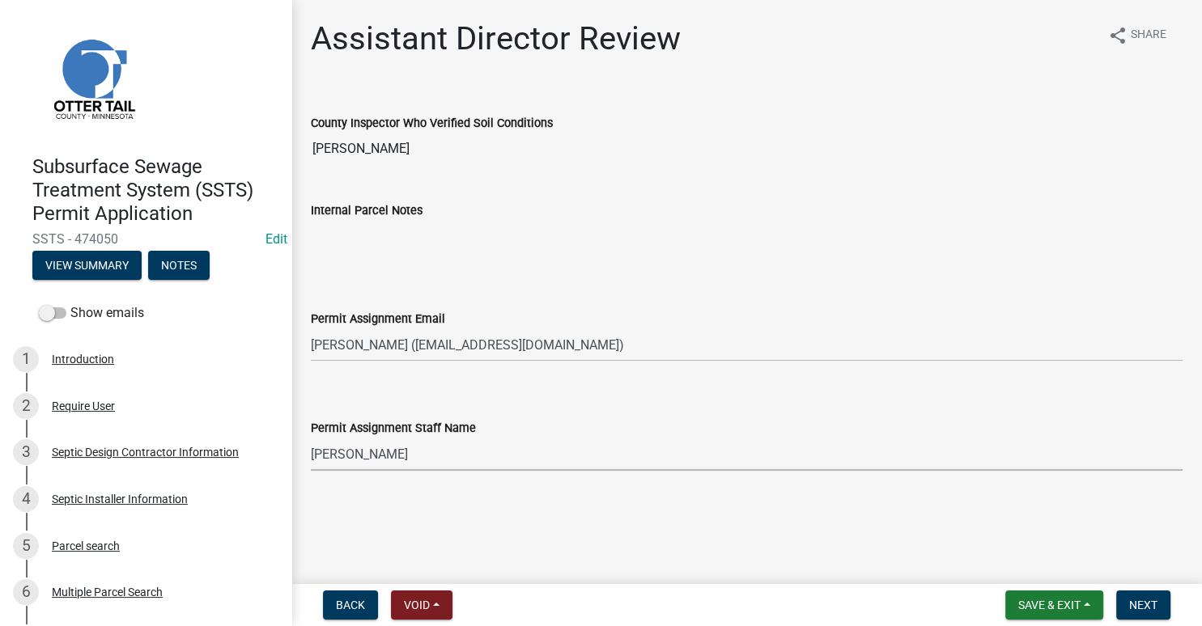
select select "55b171dc-ec57-498b-8d80-4b55e0b91b84"
click at [1136, 608] on span "Next" at bounding box center [1143, 605] width 28 height 13
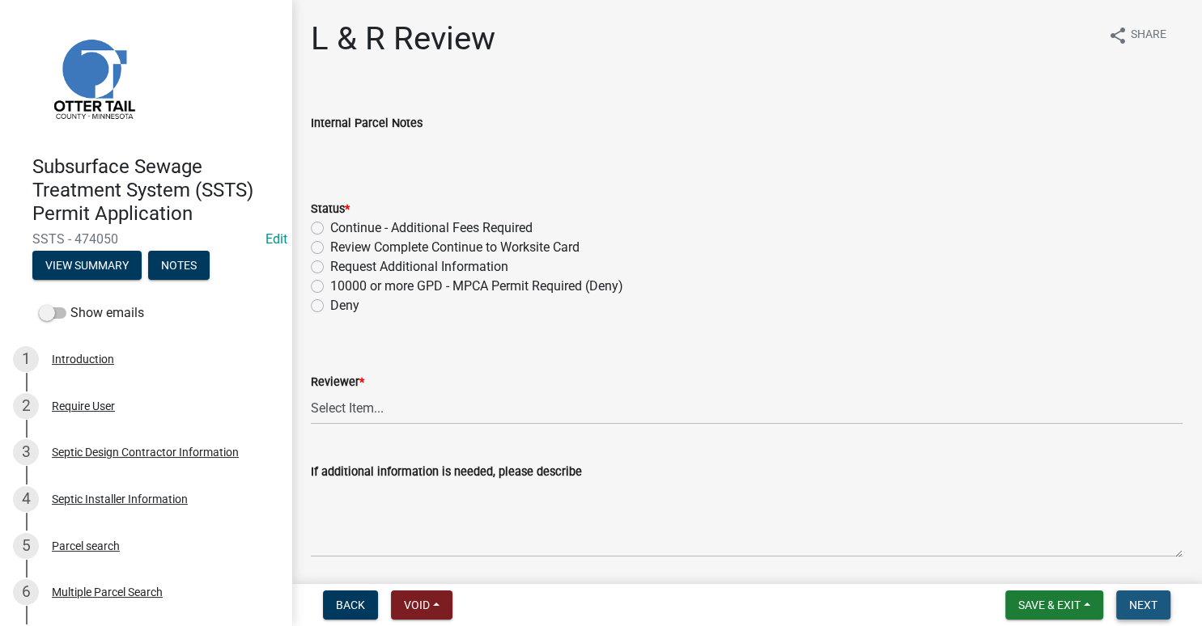
drag, startPoint x: 1157, startPoint y: 600, endPoint x: 915, endPoint y: 402, distance: 312.4
click at [1154, 601] on span "Next" at bounding box center [1143, 605] width 28 height 13
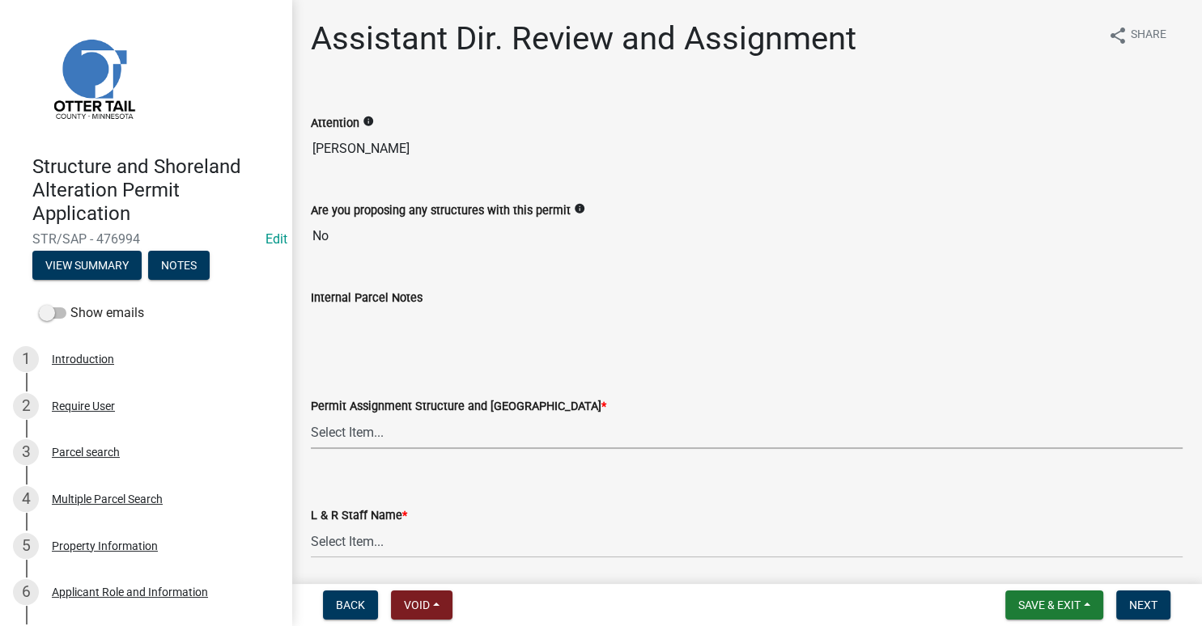
click at [311, 416] on select "Select Item... [PERSON_NAME] ([EMAIL_ADDRESS][DOMAIN_NAME]) [PERSON_NAME] ([EMA…" at bounding box center [747, 432] width 872 height 33
click option "[PERSON_NAME] ([EMAIL_ADDRESS][DOMAIN_NAME])" at bounding box center [0, 0] width 0 height 0
select select "541addf4-52df-4608-91ce-bf29f574816c"
click at [311, 525] on select "Select Item... [PERSON_NAME] [PERSON_NAME] [PERSON_NAME] [PERSON_NAME] [PERSON_…" at bounding box center [747, 541] width 872 height 33
click option "[PERSON_NAME]" at bounding box center [0, 0] width 0 height 0
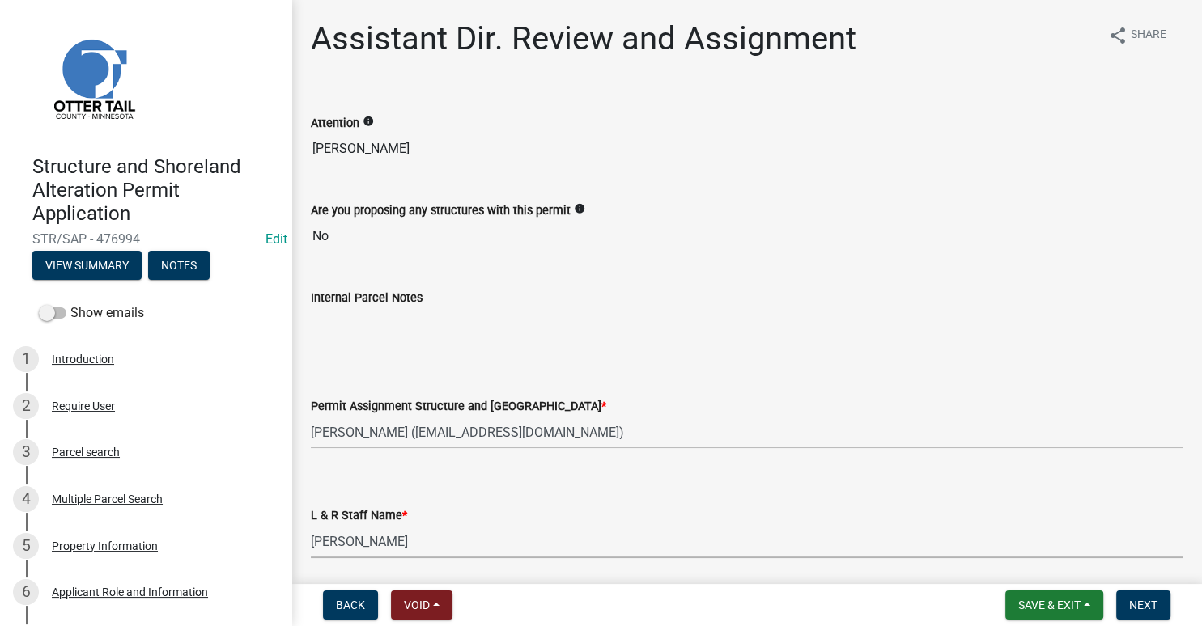
select select "55b171dc-ec57-498b-8d80-4b55e0b91b84"
click at [1137, 610] on span "Next" at bounding box center [1143, 605] width 28 height 13
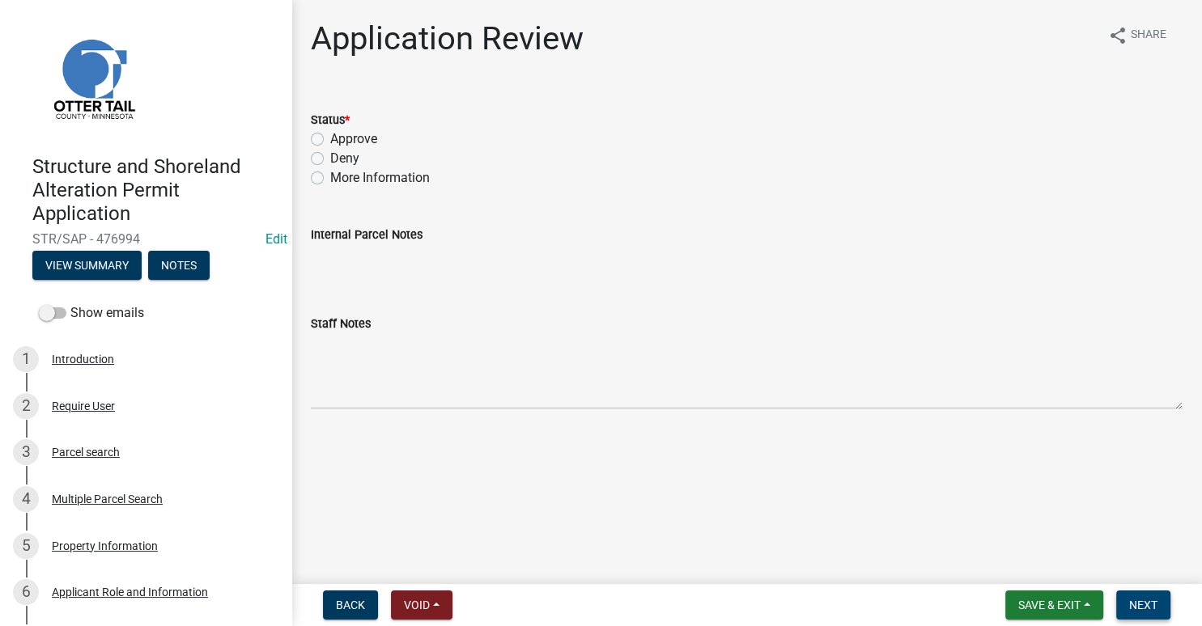
click at [1137, 610] on span "Next" at bounding box center [1143, 605] width 28 height 13
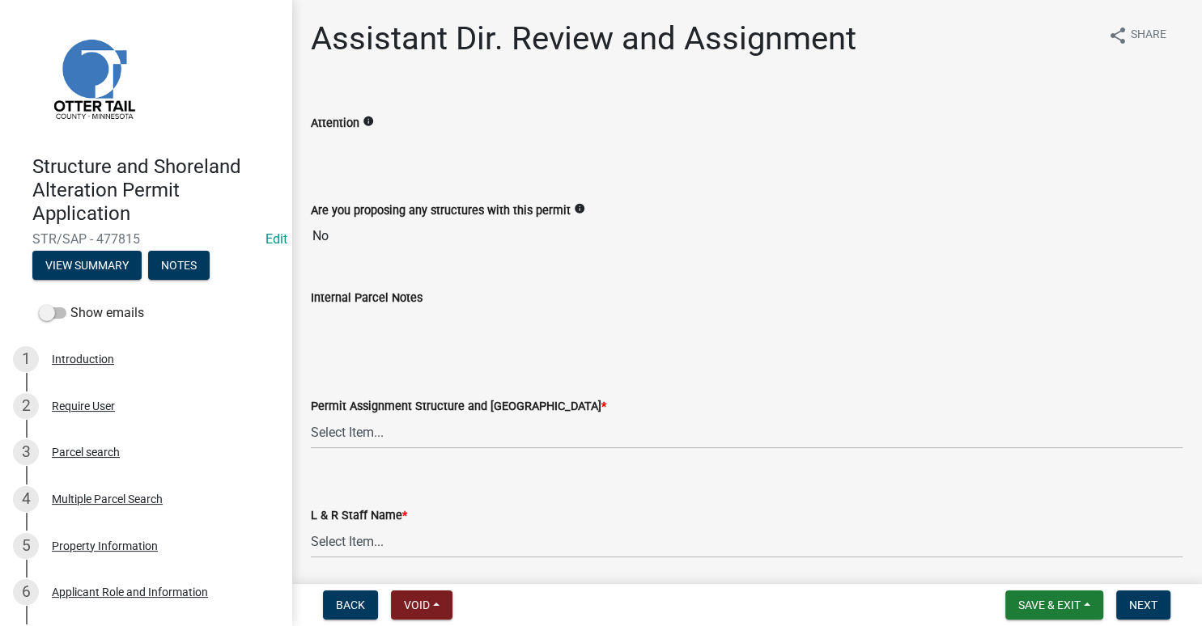
scroll to position [57, 0]
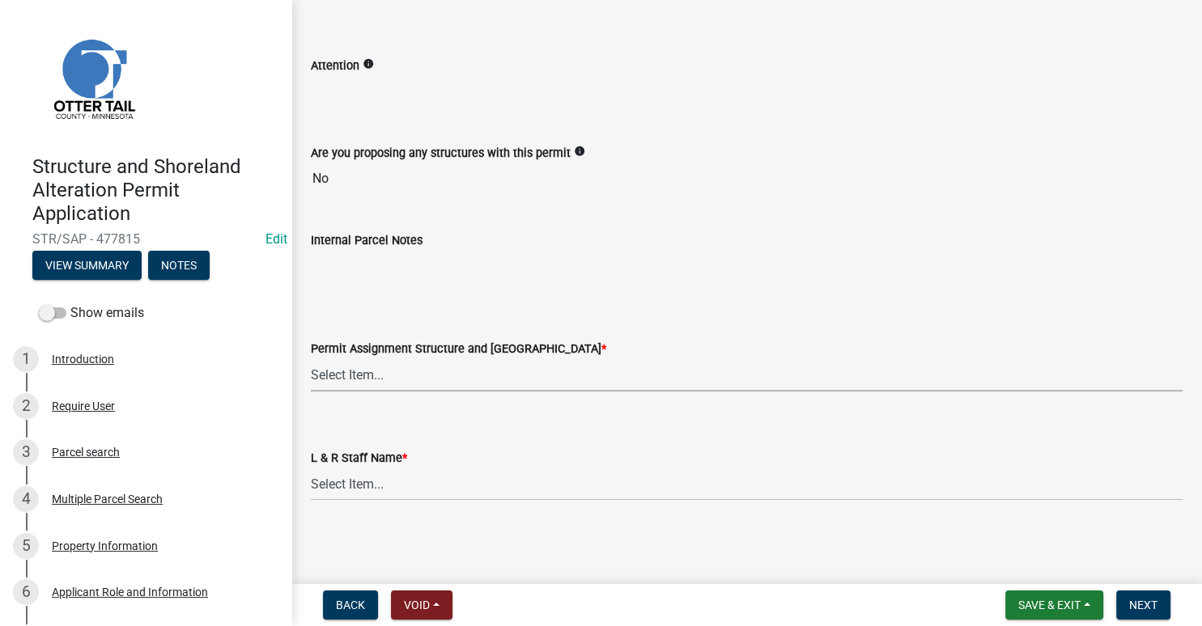
click at [311, 359] on select "Select Item... [PERSON_NAME] ([EMAIL_ADDRESS][DOMAIN_NAME]) [PERSON_NAME] ([EMA…" at bounding box center [747, 375] width 872 height 33
click option "[PERSON_NAME] ([EMAIL_ADDRESS][DOMAIN_NAME])" at bounding box center [0, 0] width 0 height 0
select select "989828fc-18e1-4803-8552-4d2c3470160b"
click at [311, 468] on select "Select Item... Alexis Newark Amy Busko Andrea Perales Brittany Tollefson Christ…" at bounding box center [747, 484] width 872 height 33
click option "Eric Babolian" at bounding box center [0, 0] width 0 height 0
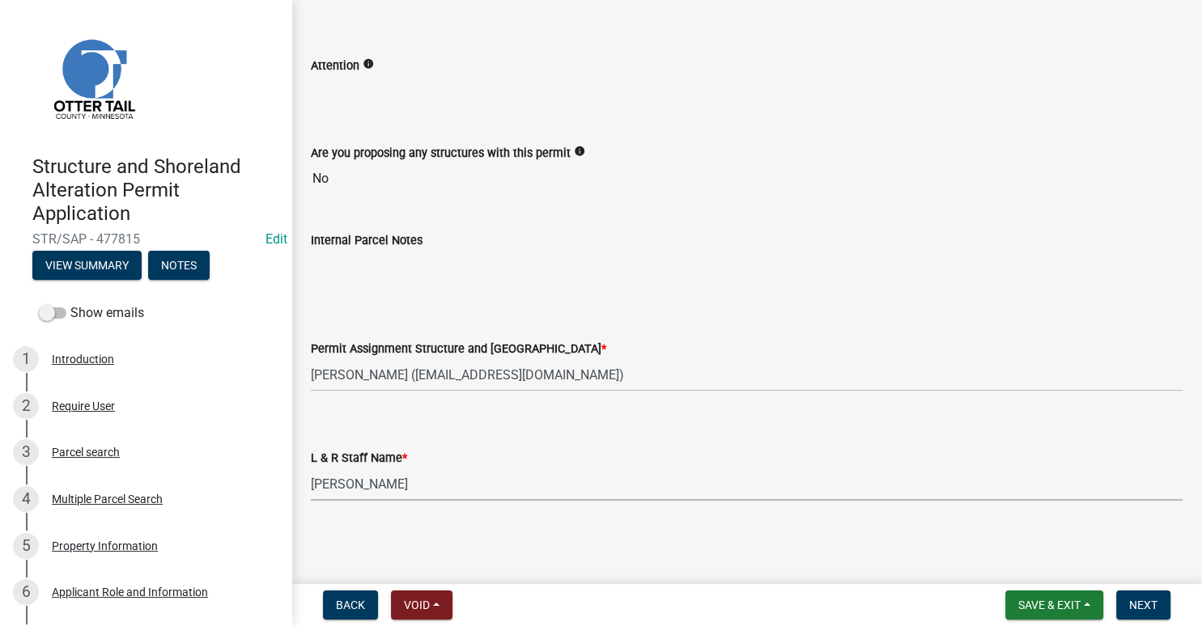
select select "f66be788-4dd6-459d-a9ec-6d83f4dfb709"
click at [1152, 607] on span "Next" at bounding box center [1143, 605] width 28 height 13
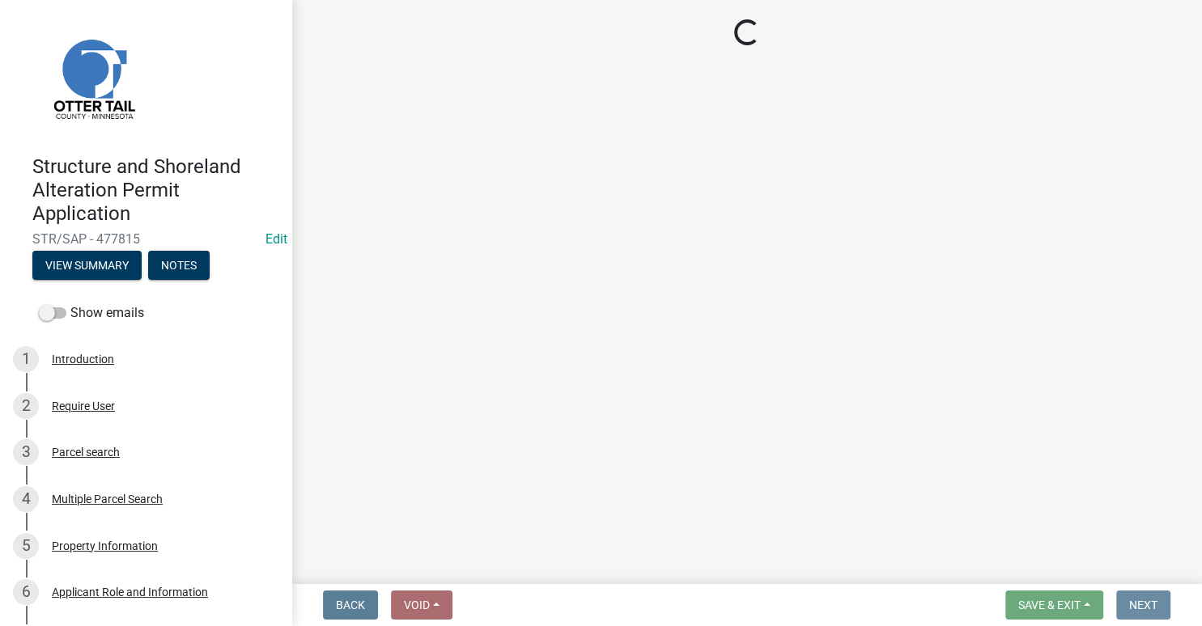
scroll to position [0, 0]
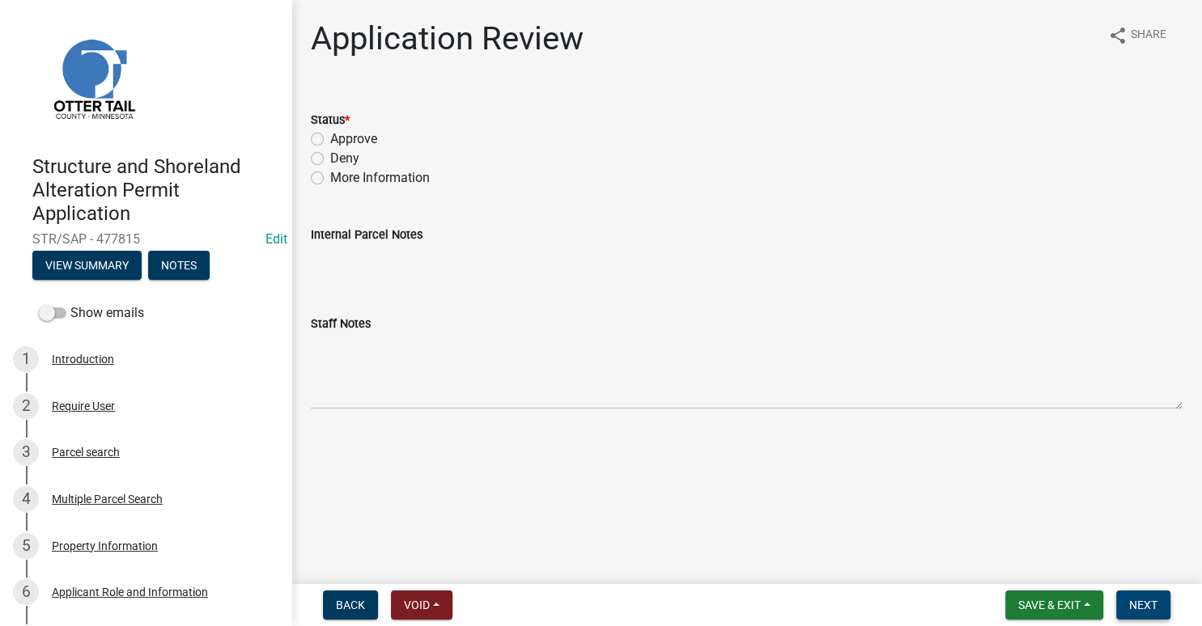
drag, startPoint x: 1144, startPoint y: 610, endPoint x: 1124, endPoint y: 585, distance: 32.2
click at [1144, 610] on span "Next" at bounding box center [1143, 605] width 28 height 13
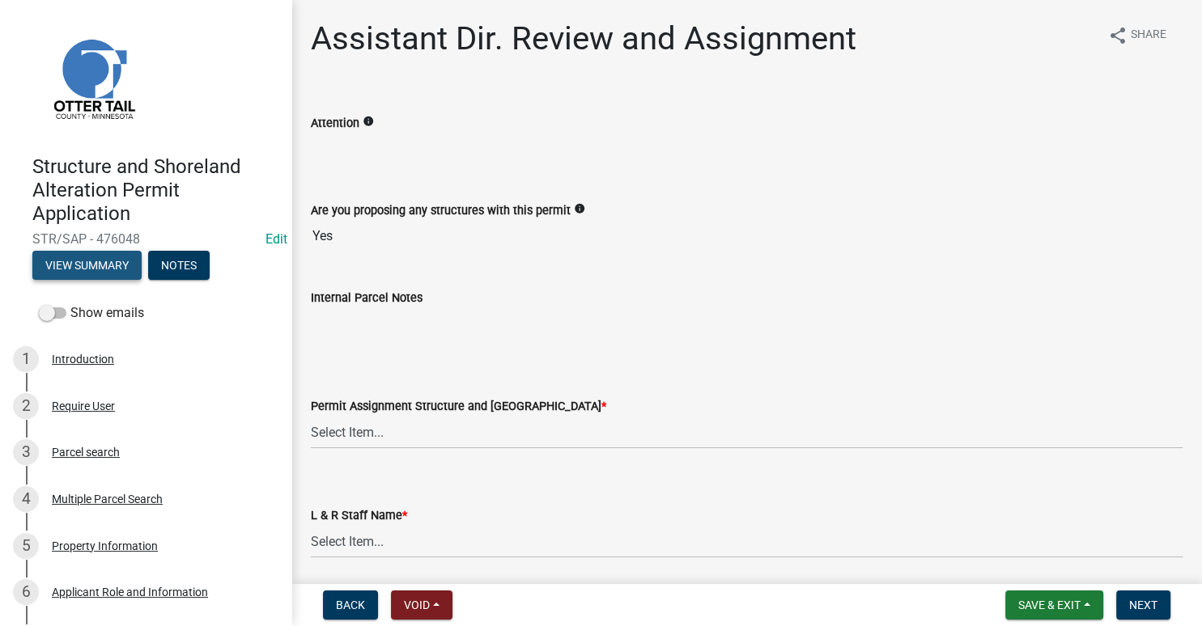
click at [79, 270] on button "View Summary" at bounding box center [86, 265] width 109 height 29
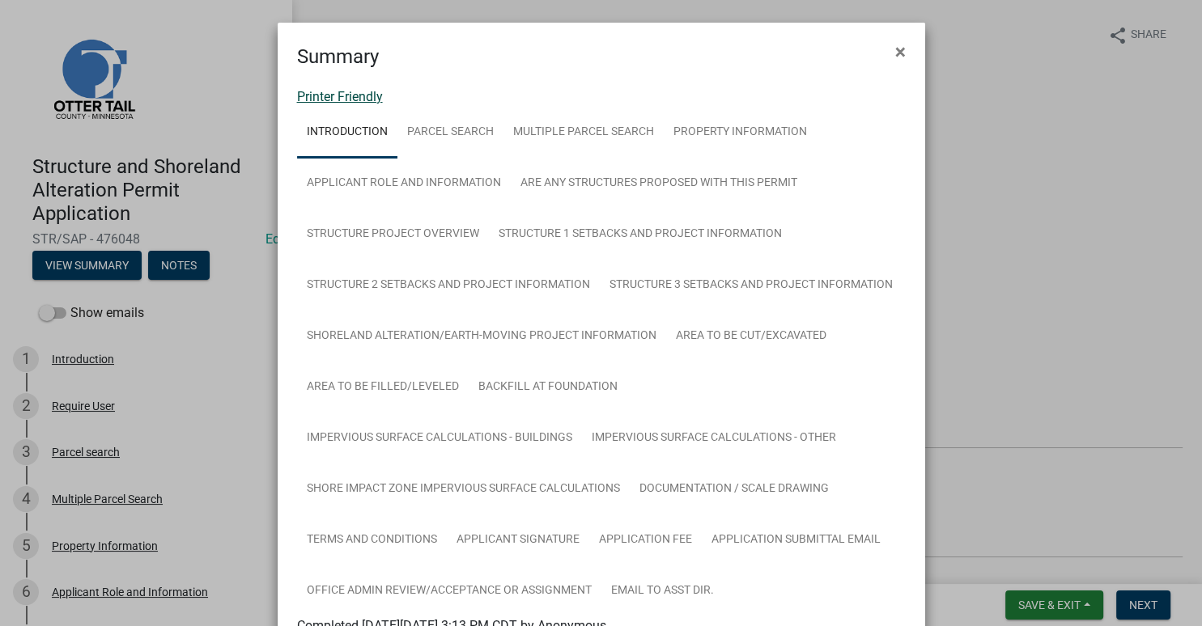
click at [318, 96] on link "Printer Friendly" at bounding box center [340, 96] width 86 height 15
click at [893, 58] on button "×" at bounding box center [900, 51] width 36 height 45
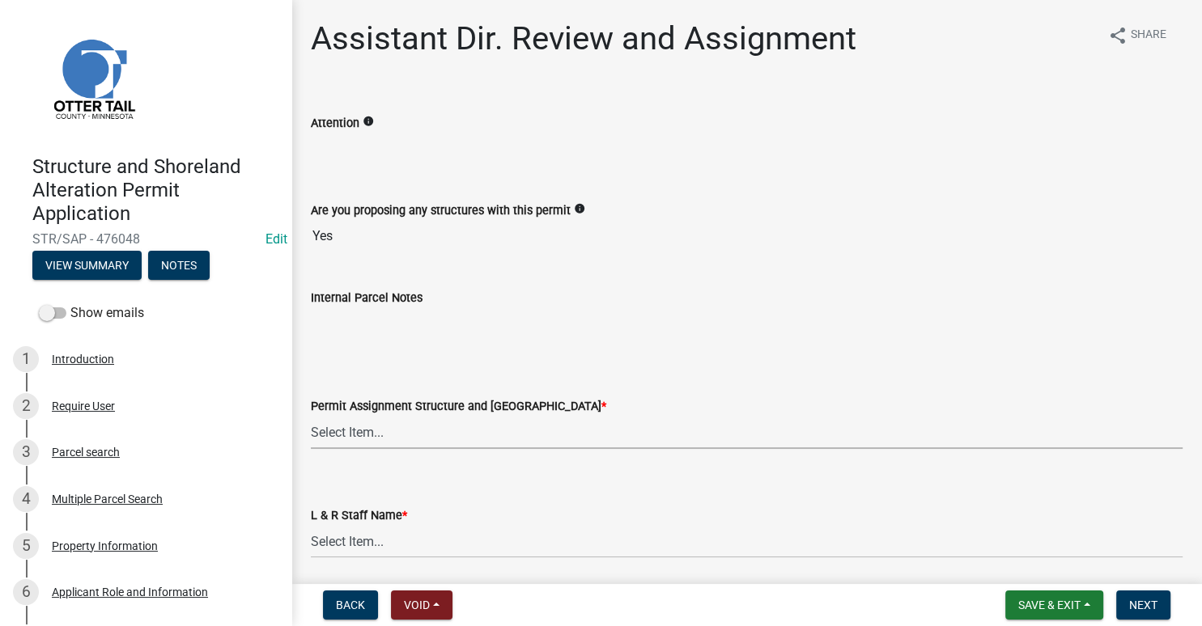
click at [311, 416] on select "Select Item... Alexis Newark (anewark@ottertailcounty.gov) Amy Busko (abusko@ot…" at bounding box center [747, 432] width 872 height 33
click option "Michelle Jevne (mjevne@ottertailcounty.gov)" at bounding box center [0, 0] width 0 height 0
select select "6b95c9b4-5b94-4d6a-a2c9-ae9db59a969e"
click at [311, 525] on select "Select Item... Alexis Newark Amy Busko Andrea Perales Brittany Tollefson Christ…" at bounding box center [747, 541] width 872 height 33
click option "Michelle Jevne" at bounding box center [0, 0] width 0 height 0
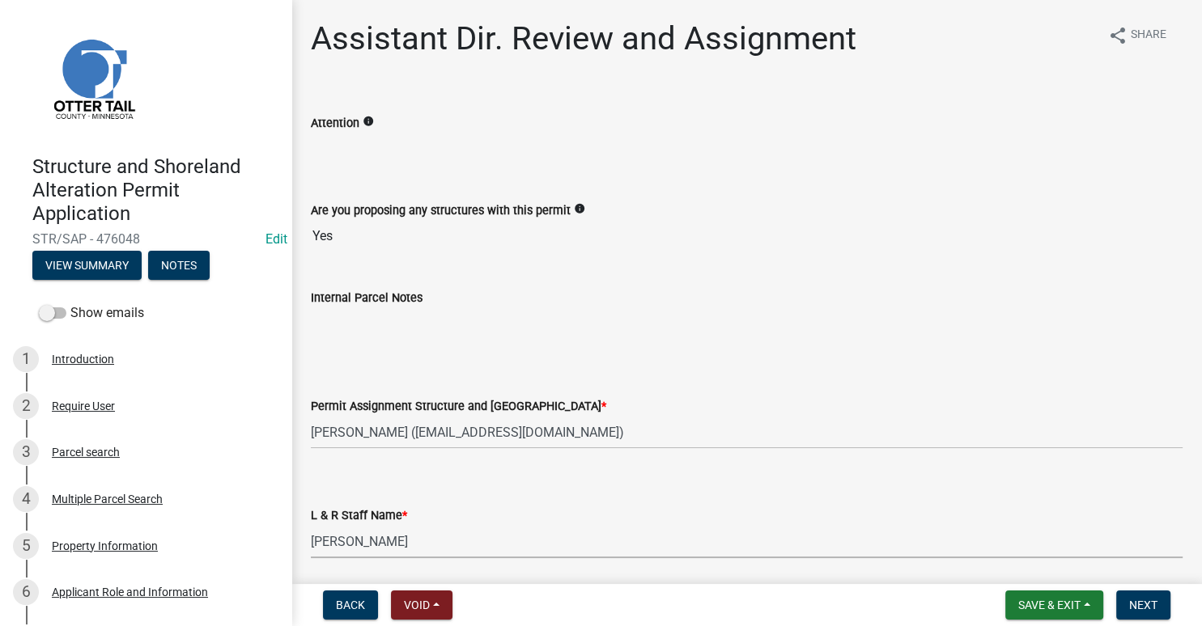
select select "b4c12476-3918-4c31-b34d-126d47b866fd"
click at [1146, 609] on span "Next" at bounding box center [1143, 605] width 28 height 13
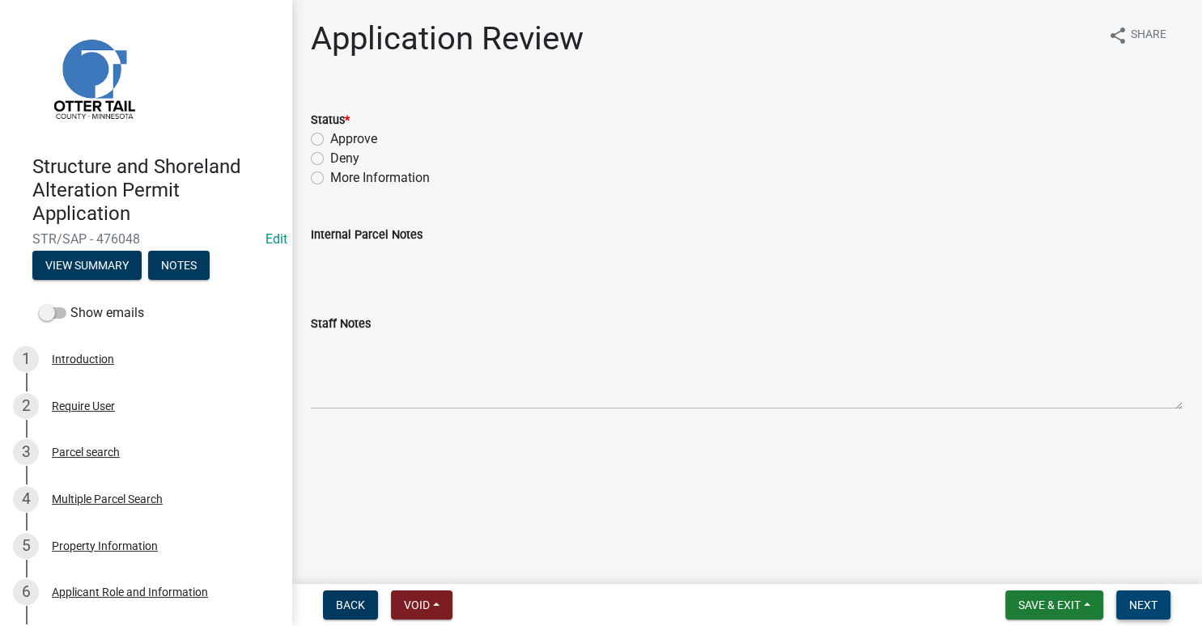
drag, startPoint x: 1139, startPoint y: 607, endPoint x: 897, endPoint y: 437, distance: 295.7
click at [1139, 608] on span "Next" at bounding box center [1143, 605] width 28 height 13
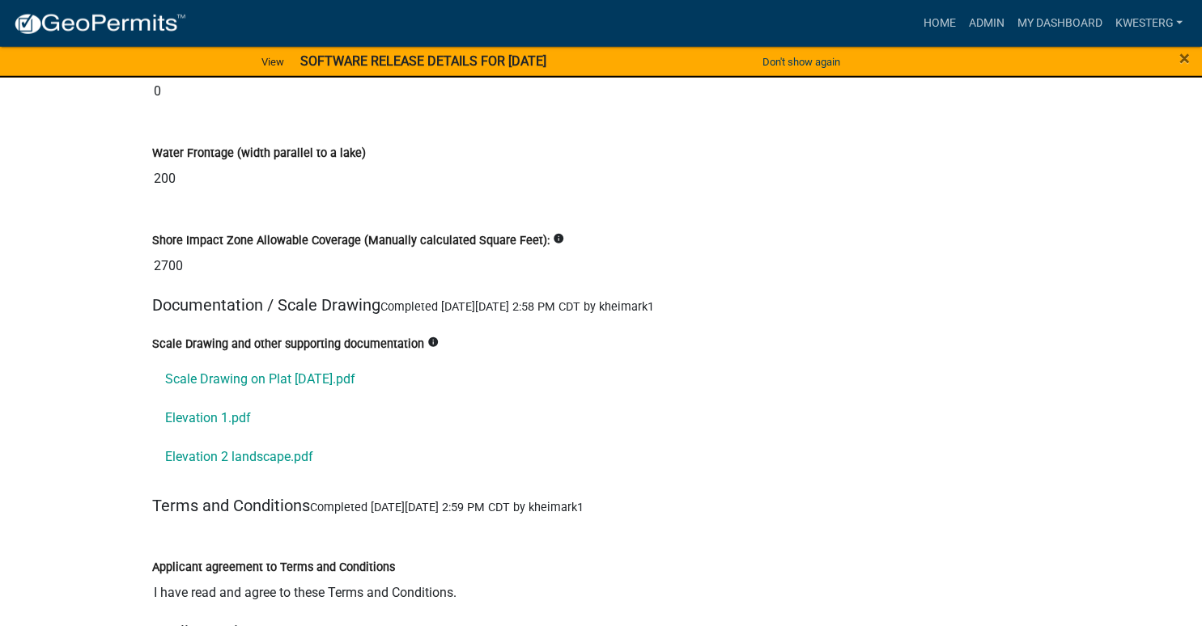
scroll to position [18226, 0]
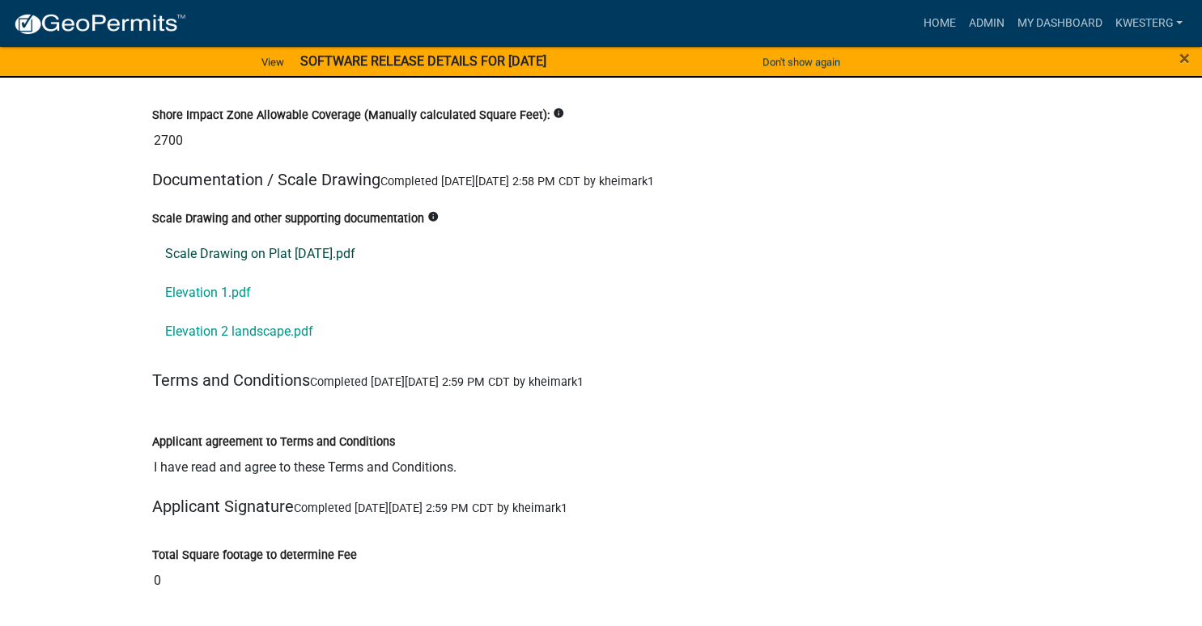
click at [222, 235] on link "Scale Drawing on Plat [DATE].pdf" at bounding box center [601, 254] width 898 height 39
click at [202, 274] on link "Elevation 1.pdf" at bounding box center [601, 293] width 898 height 39
click at [256, 312] on link "Elevation 2 landscape.pdf" at bounding box center [601, 331] width 898 height 39
